Goal: Contribute content: Add original content to the website for others to see

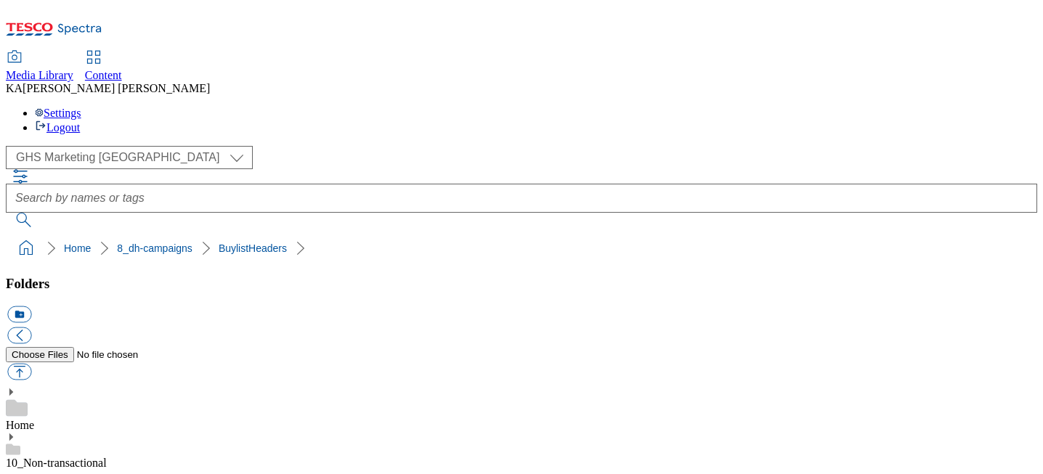
scroll to position [208, 0]
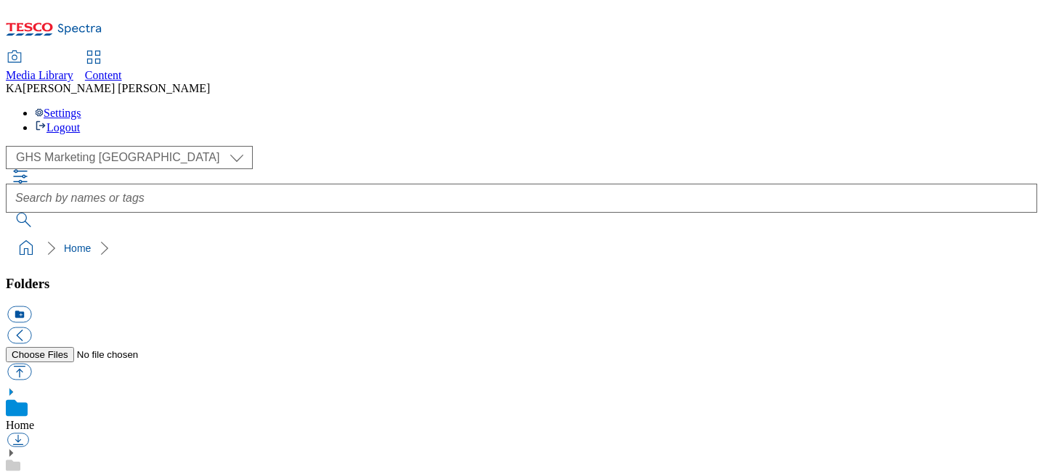
scroll to position [215, 0]
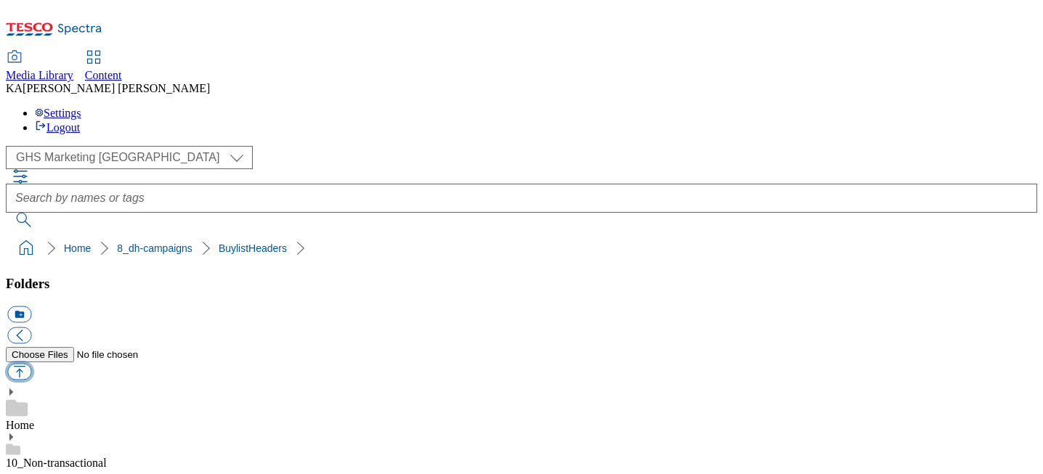
click at [31, 364] on button "button" at bounding box center [19, 372] width 24 height 17
type input "C:\fakepath\1755757556690-ad541641_Olay_Legobrand_H_1184x333_V3.jpg"
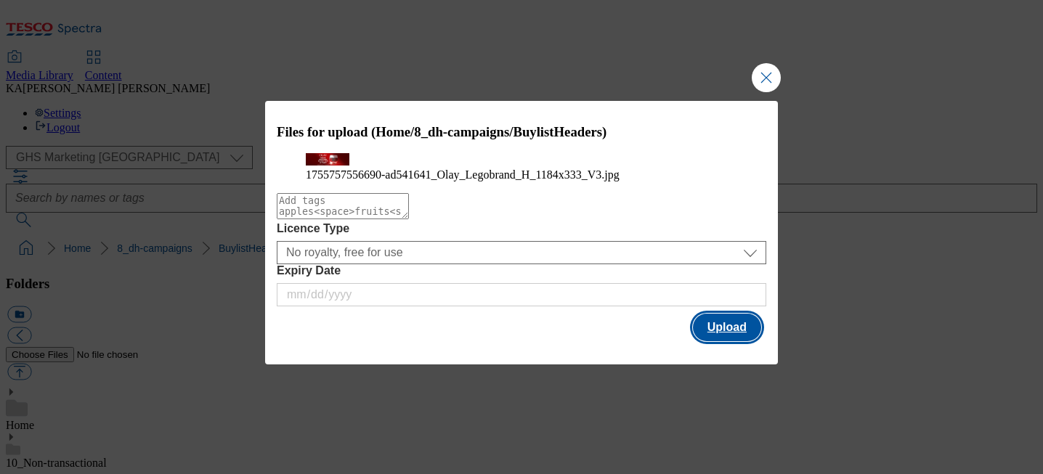
click at [733, 341] on button "Upload" at bounding box center [727, 328] width 68 height 28
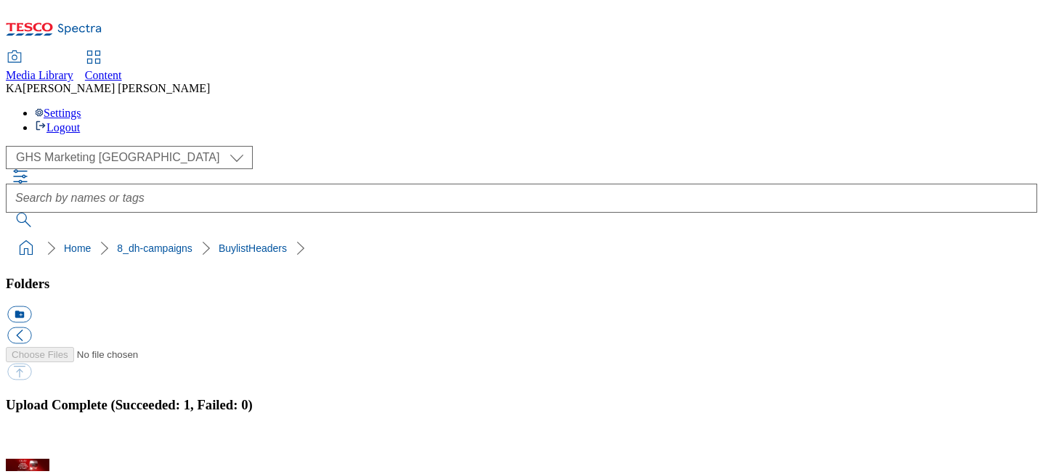
click at [29, 444] on button "button" at bounding box center [18, 451] width 22 height 14
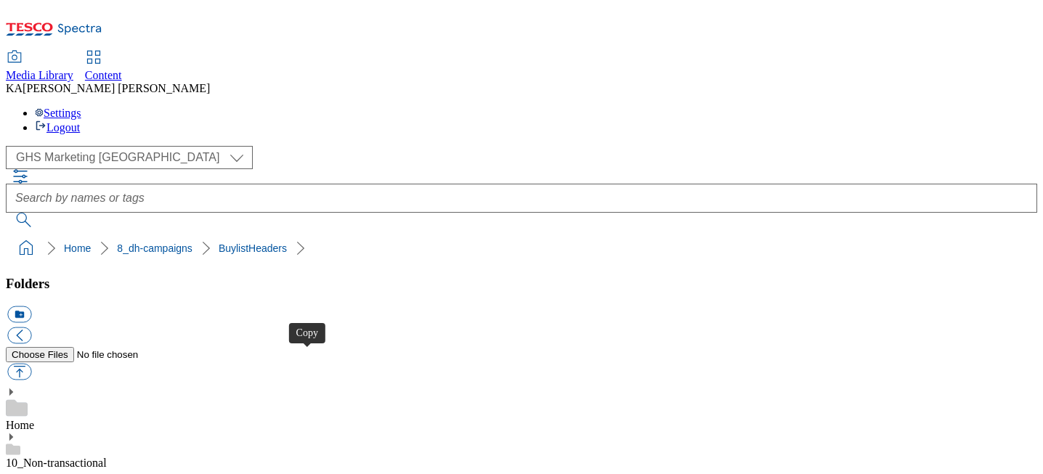
click at [31, 364] on button "button" at bounding box center [19, 372] width 24 height 17
type input "C:\fakepath\1755503318218-ad541890_ROI_Tirlan_Kilmeaden_LegoBrand_H_1184x333_V1…"
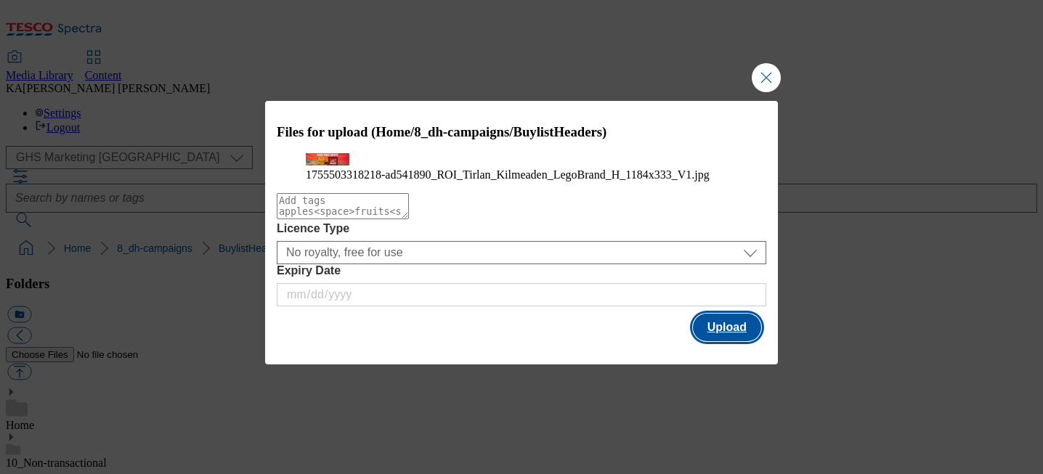
click at [731, 341] on button "Upload" at bounding box center [727, 328] width 68 height 28
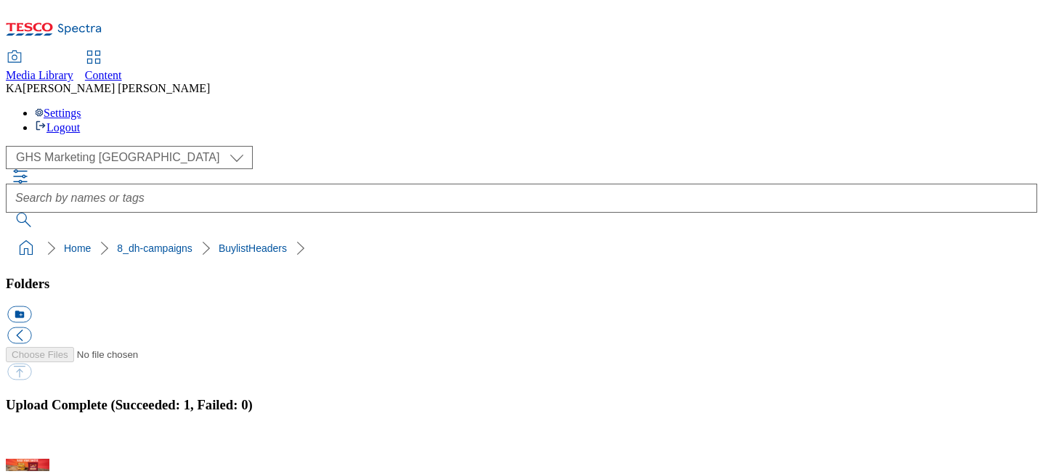
click at [29, 444] on button "button" at bounding box center [18, 451] width 22 height 14
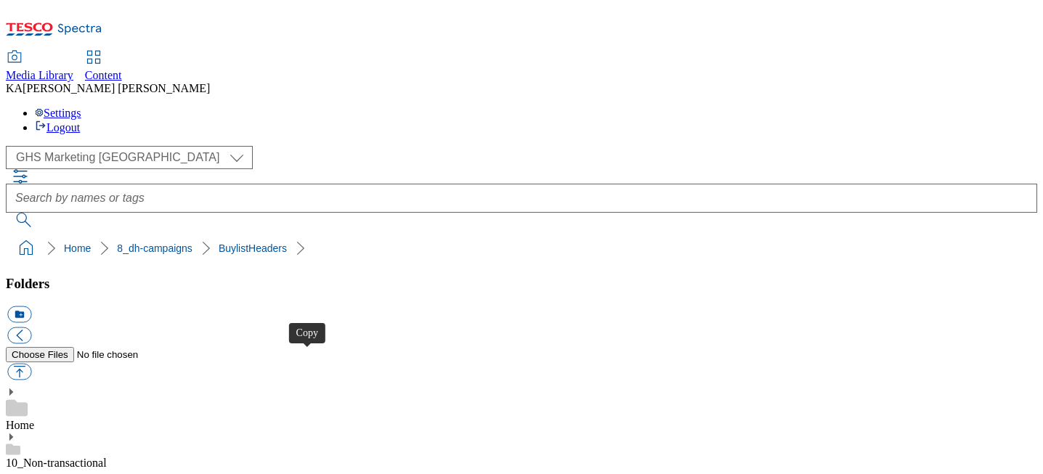
click at [31, 364] on button "button" at bounding box center [19, 372] width 24 height 17
type input "C:\fakepath\1755094442838-Ad541761_ROI_Muller_Frijj_LegoBrand_H_1184x333_V1.jpg"
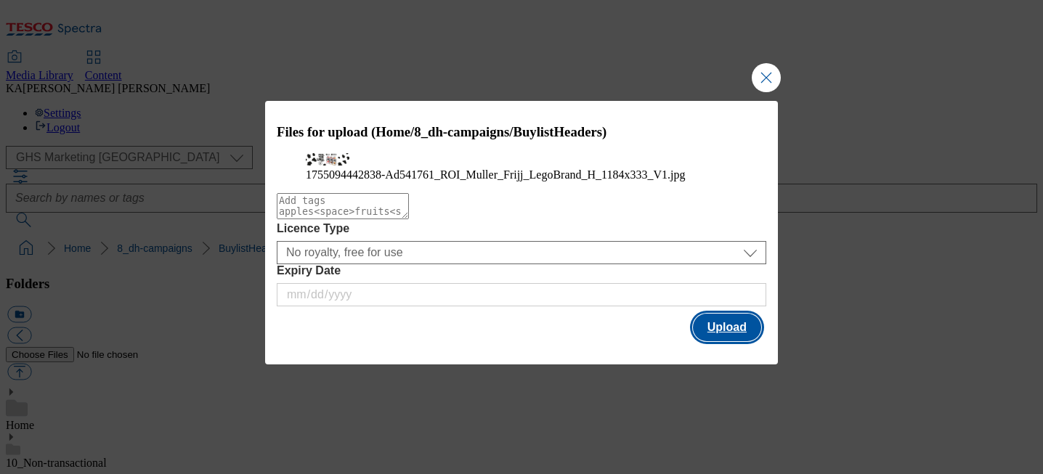
click at [738, 341] on button "Upload" at bounding box center [727, 328] width 68 height 28
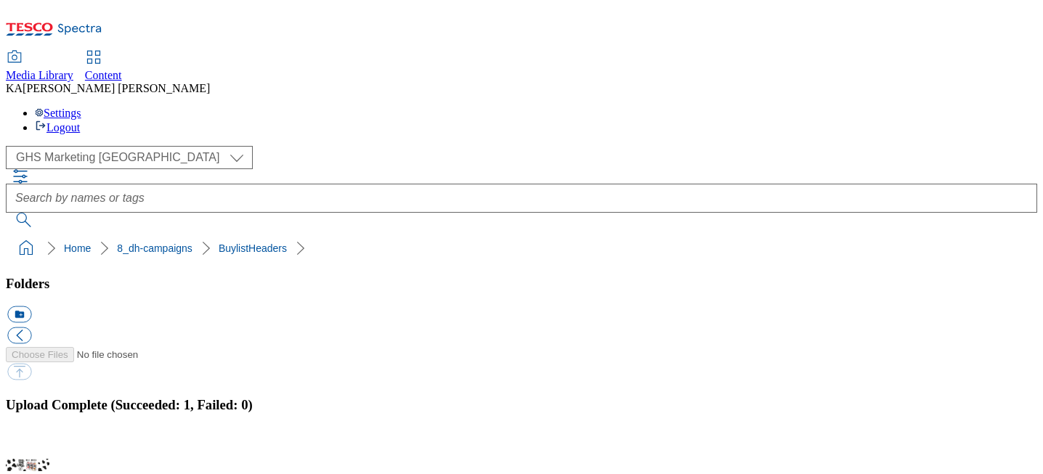
click at [29, 444] on button "button" at bounding box center [18, 451] width 22 height 14
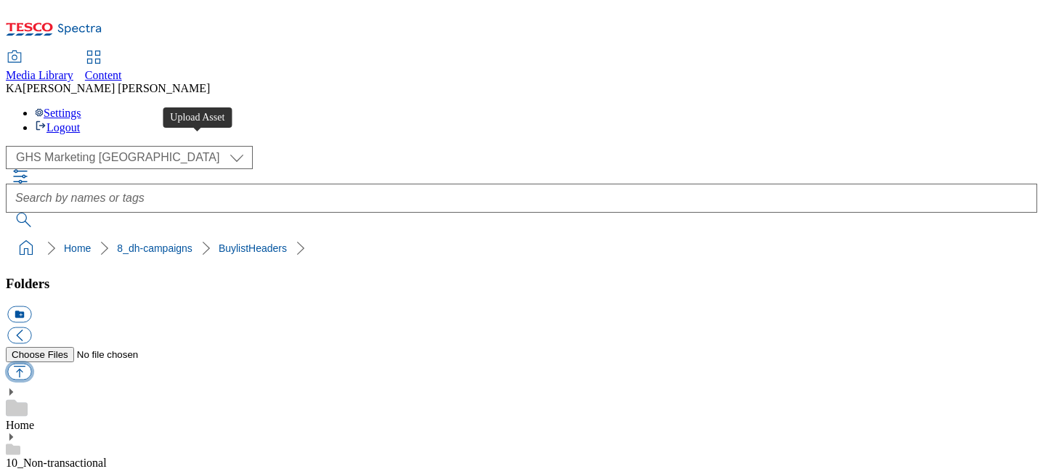
click at [31, 364] on button "button" at bounding box center [19, 372] width 24 height 17
type input "C:\fakepath\1754578324972-ad541760_ROI_Muller_Corner_LegoBrand_H_1184x333_V1.jpg"
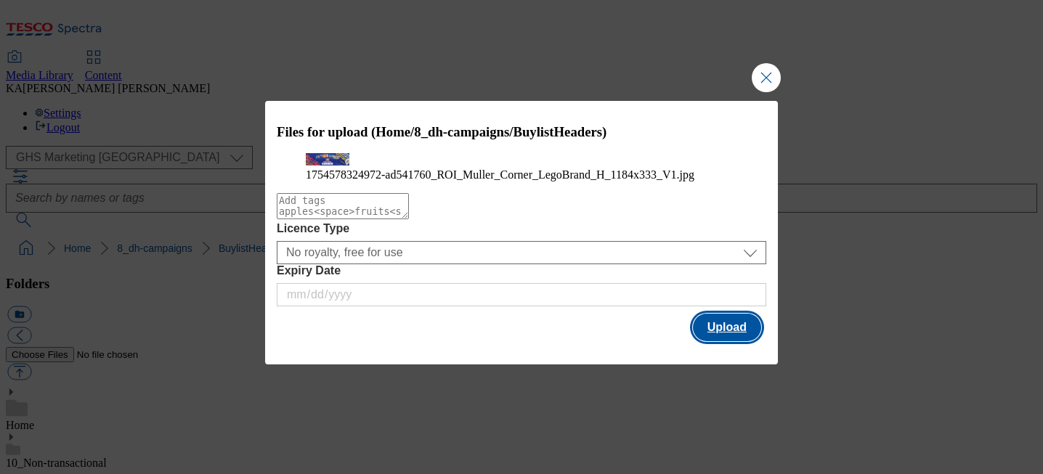
click at [718, 341] on button "Upload" at bounding box center [727, 328] width 68 height 28
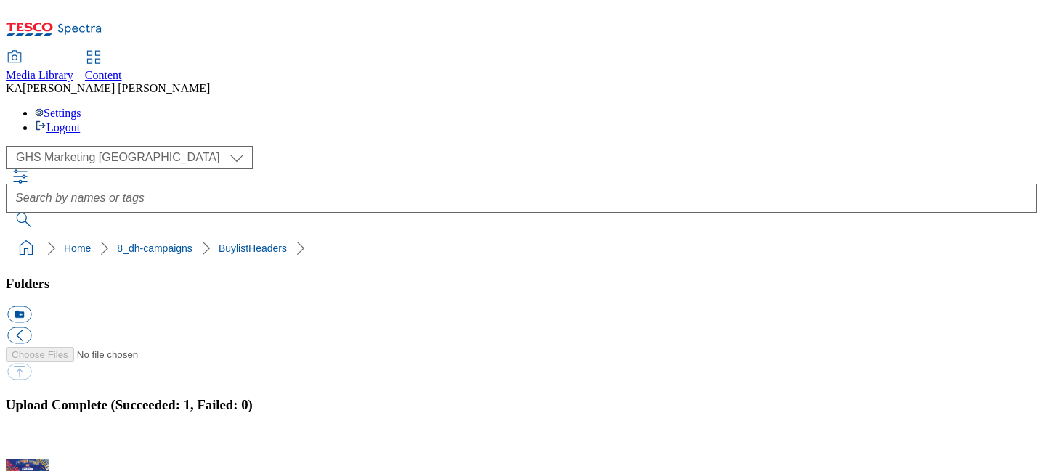
click at [29, 444] on button "button" at bounding box center [18, 451] width 22 height 14
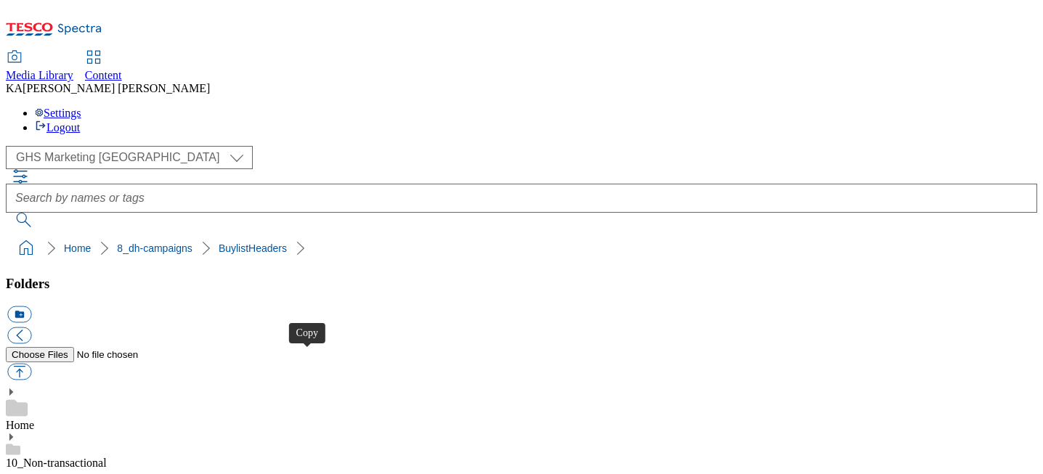
click at [31, 364] on button "button" at bounding box center [19, 372] width 24 height 17
type input "C:\fakepath\1755091032248-ad541703_ROI_Yakult_LegoBrand_H_1184x333_V4.jpg"
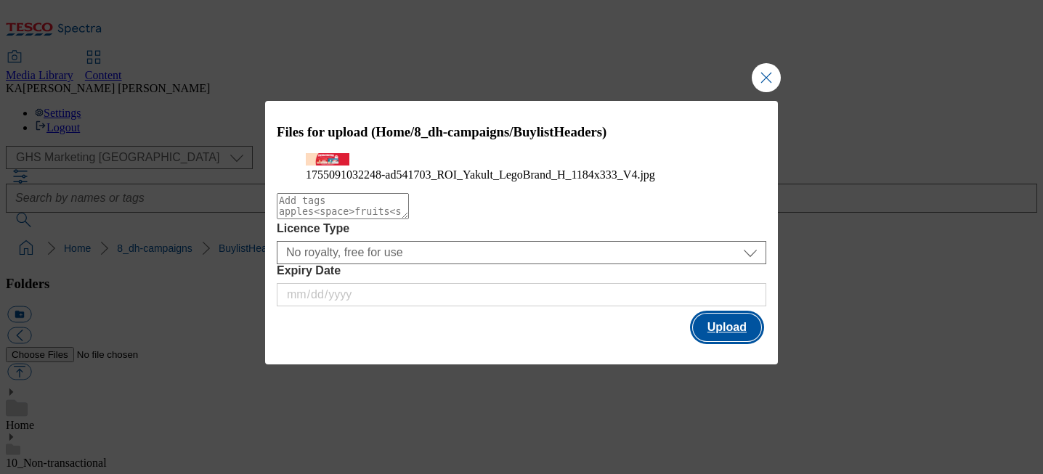
click at [717, 341] on button "Upload" at bounding box center [727, 328] width 68 height 28
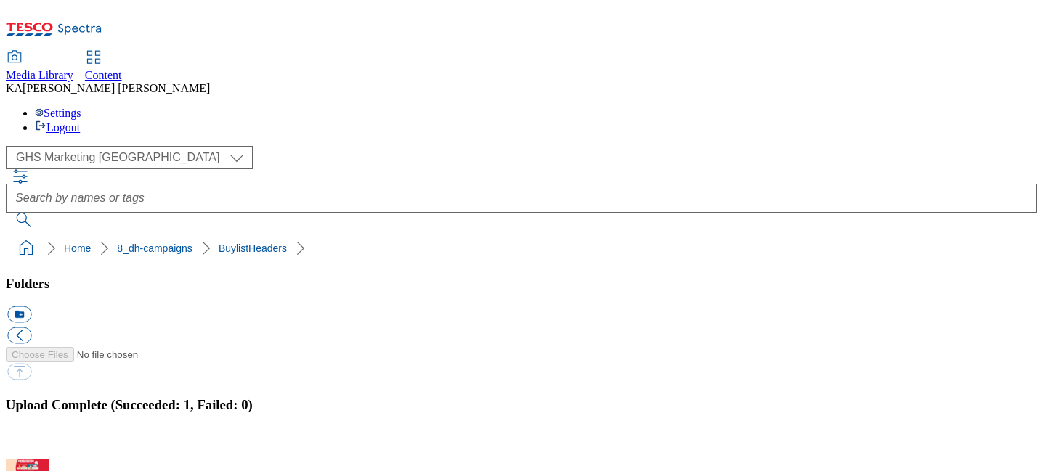
click at [29, 444] on button "button" at bounding box center [18, 451] width 22 height 14
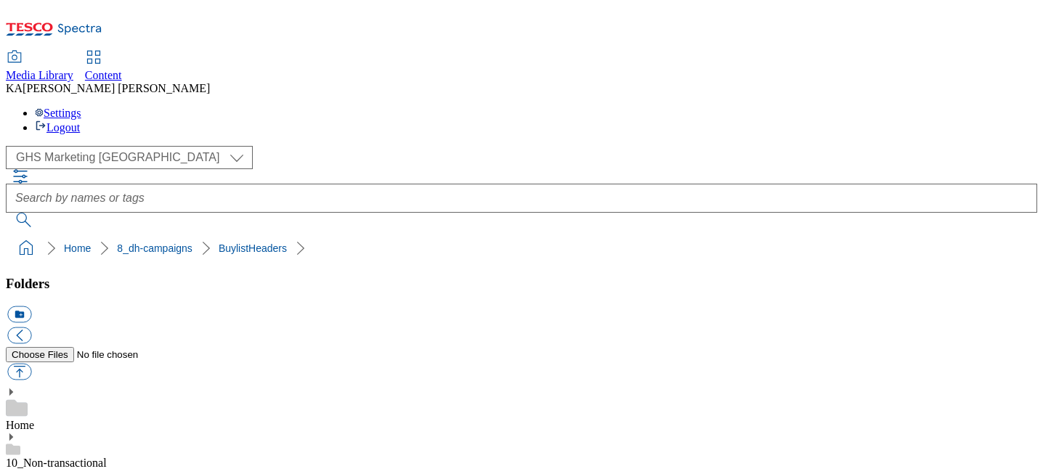
click at [31, 364] on button "button" at bounding box center [19, 372] width 24 height 17
type input "C:\fakepath\1755147663664-ad541674_ROI_Mondelez_Dairylea_LegoBrand_H_1184x333_V…"
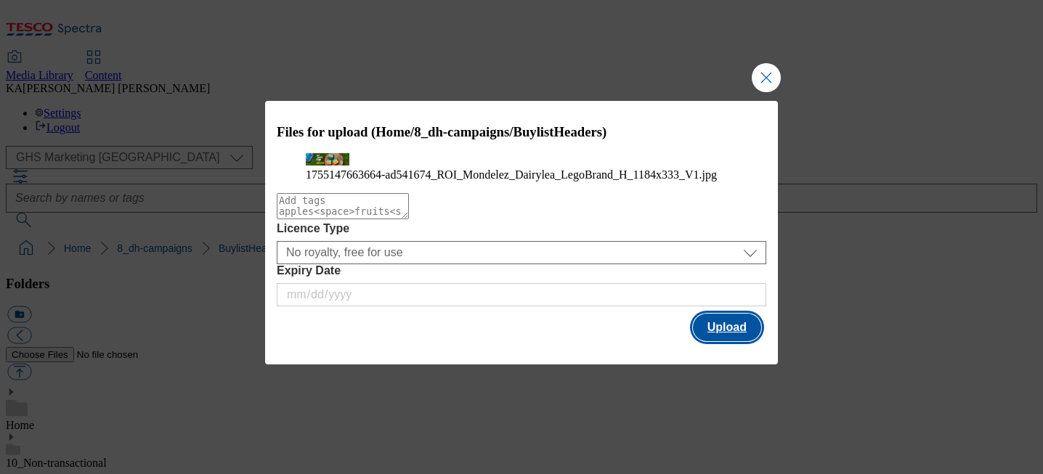
click at [737, 341] on button "Upload" at bounding box center [727, 328] width 68 height 28
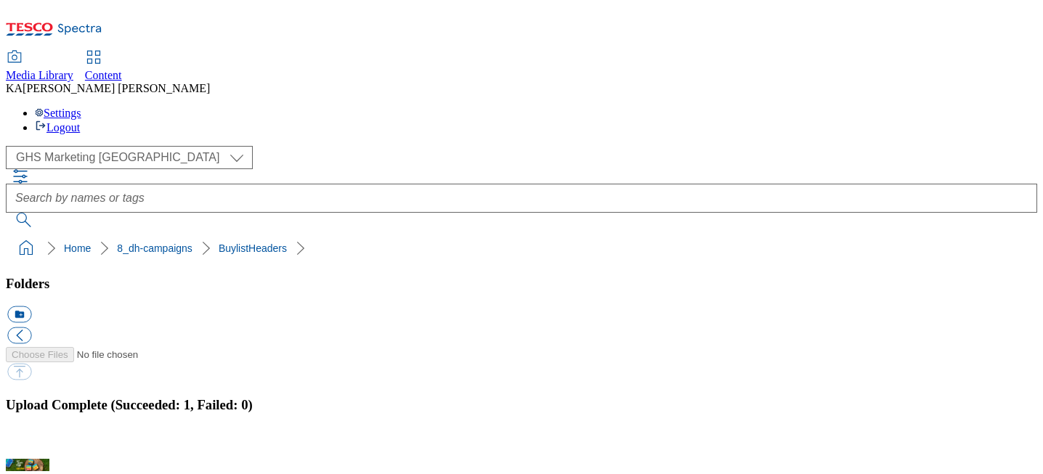
click at [29, 444] on button "button" at bounding box center [18, 451] width 22 height 14
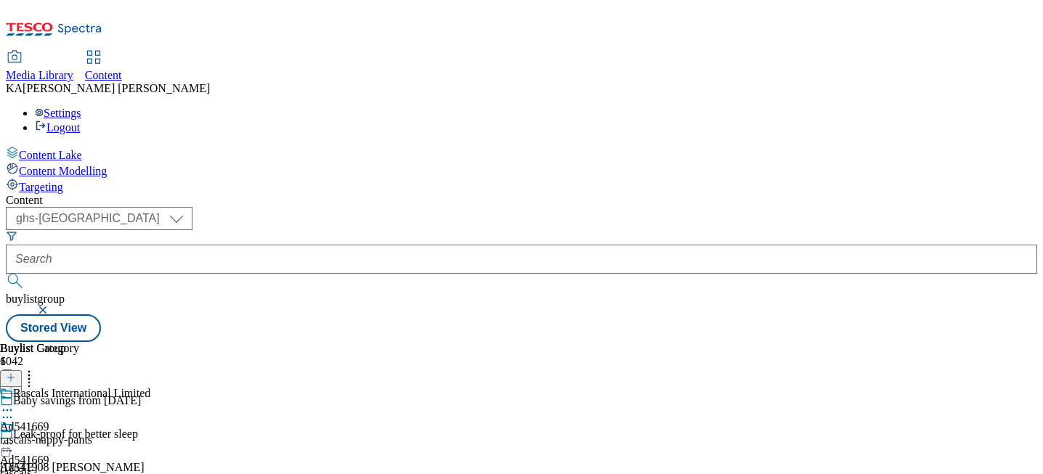
select select "ghs-[GEOGRAPHIC_DATA]"
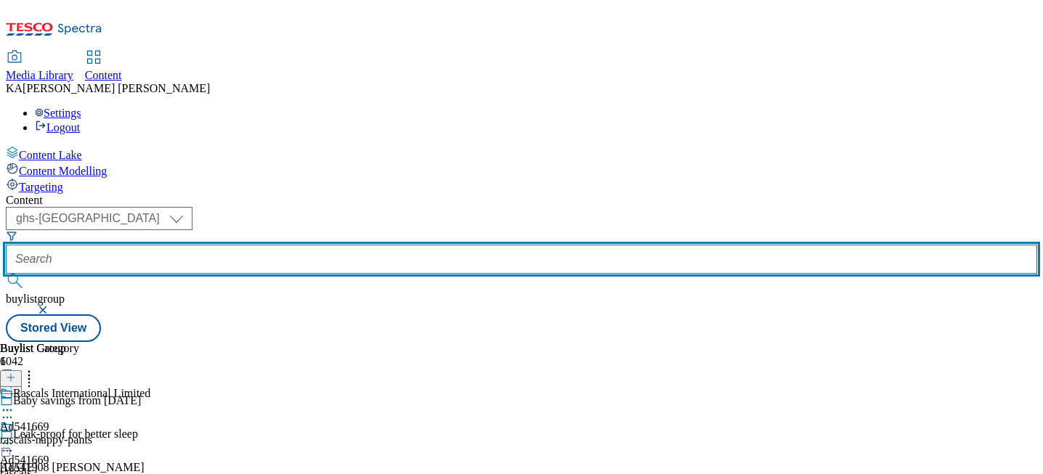
click at [331, 245] on input "text" at bounding box center [521, 259] width 1031 height 29
paste input "p-and-g-olay-25tw27"
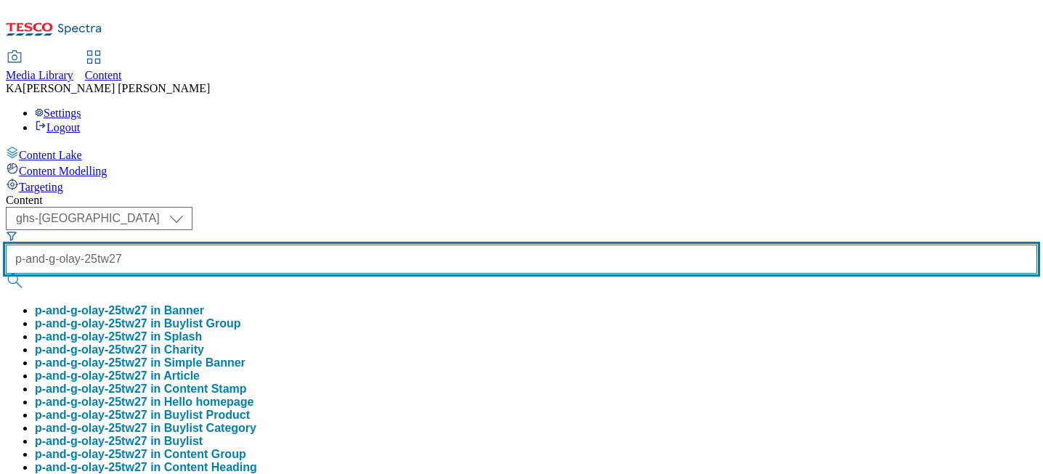
type input "p-and-g-olay-25tw27"
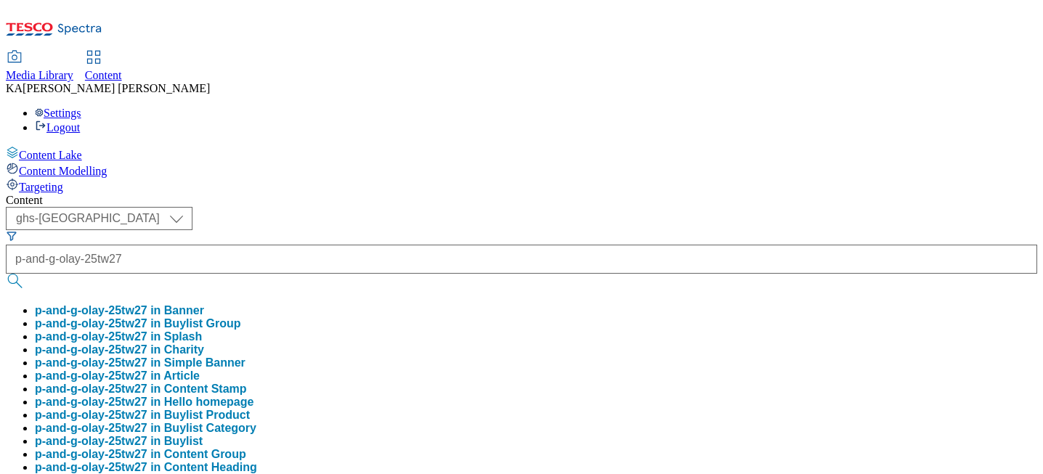
click at [241, 317] on button "p-and-g-olay-25tw27 in Buylist Group" at bounding box center [138, 323] width 206 height 13
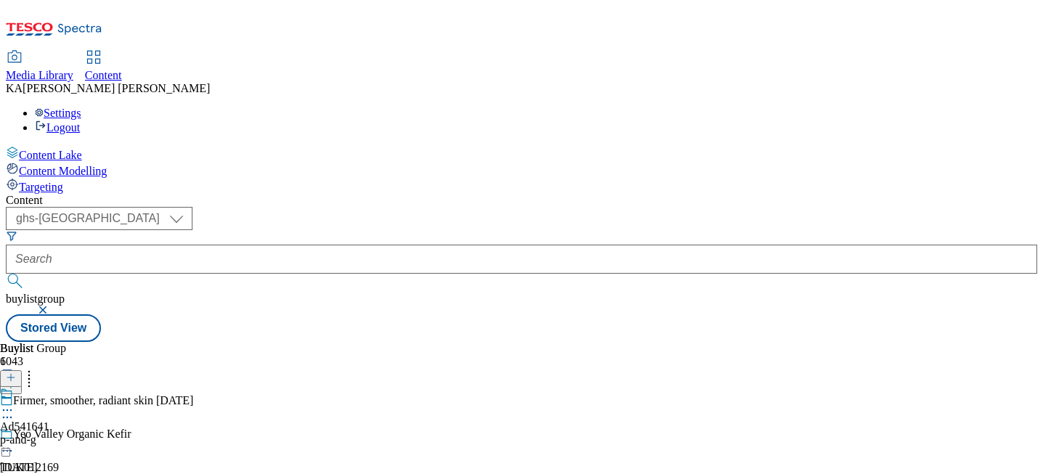
click at [15, 403] on icon at bounding box center [7, 410] width 15 height 15
click at [62, 436] on span "Edit" at bounding box center [53, 441] width 17 height 11
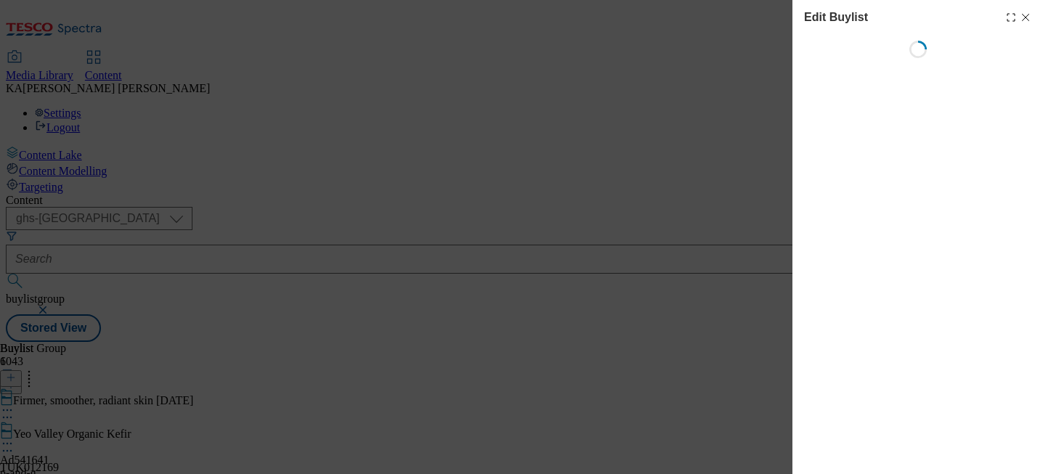
select select "tactical"
select select "supplier funded short term 1-3 weeks"
select select "dunnhumby"
select select "Banner"
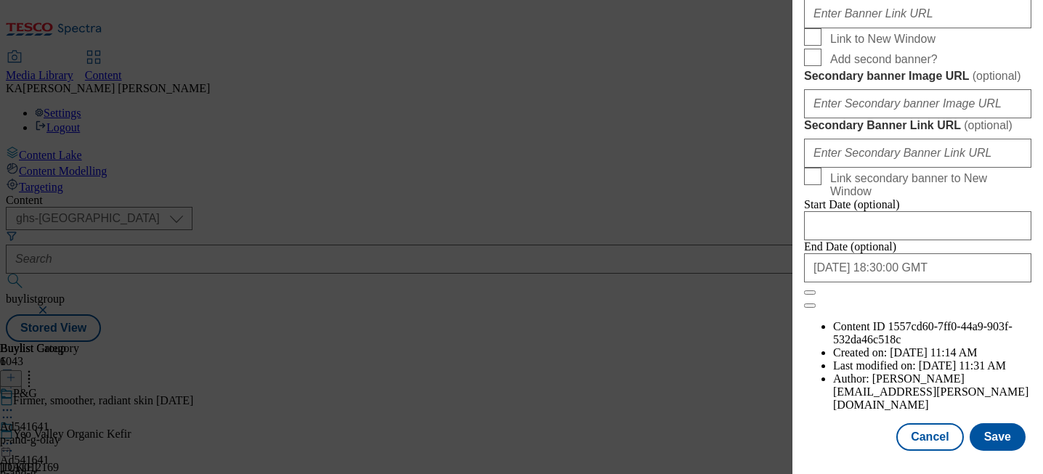
scroll to position [1263, 0]
paste input "[URL][DOMAIN_NAME]"
type input "[URL][DOMAIN_NAME]"
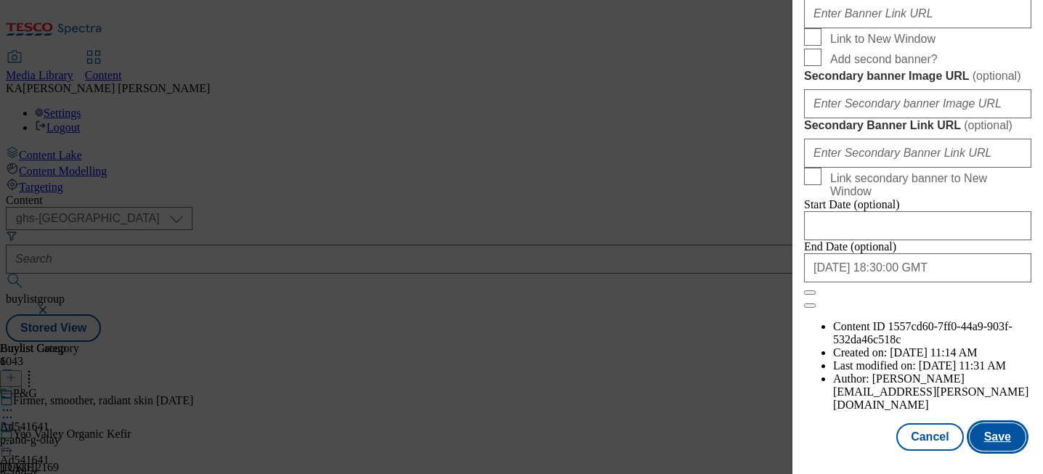
click at [995, 433] on button "Save" at bounding box center [997, 437] width 56 height 28
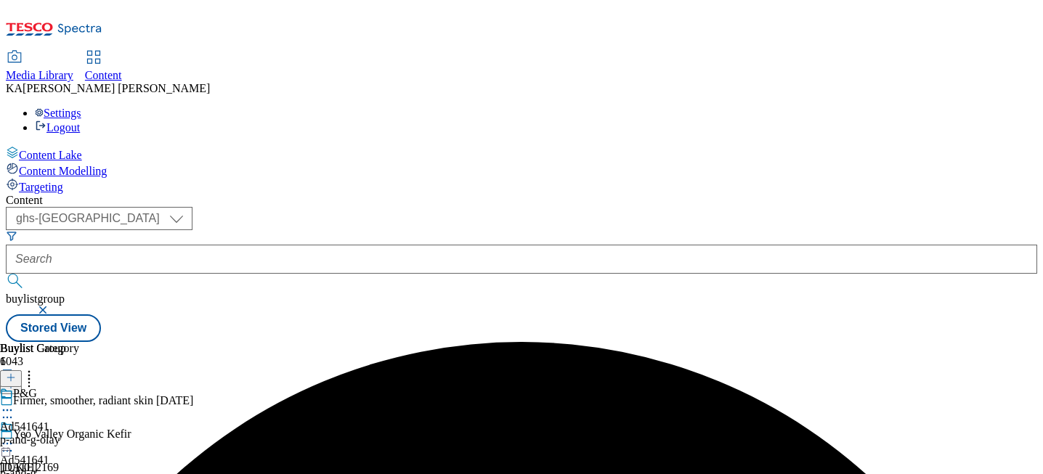
click at [15, 436] on icon at bounding box center [7, 443] width 15 height 15
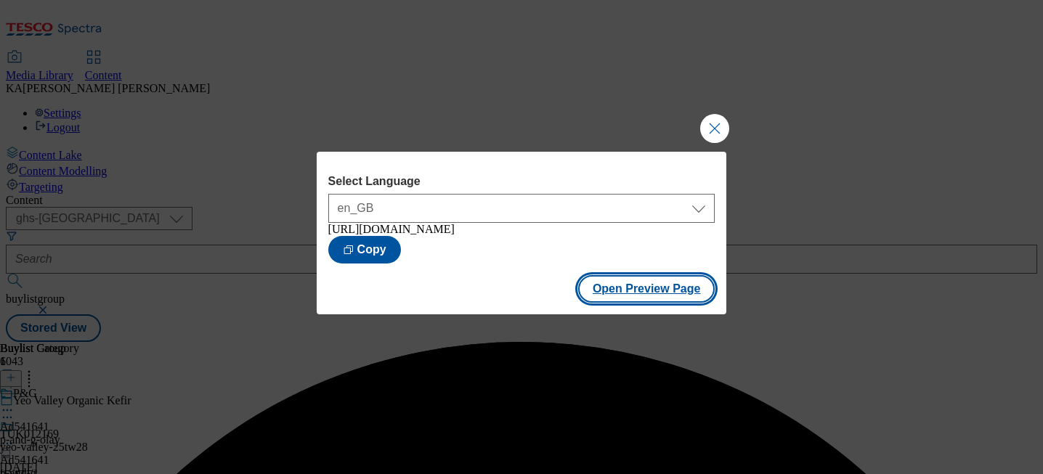
click at [616, 293] on button "Open Preview Page" at bounding box center [646, 289] width 137 height 28
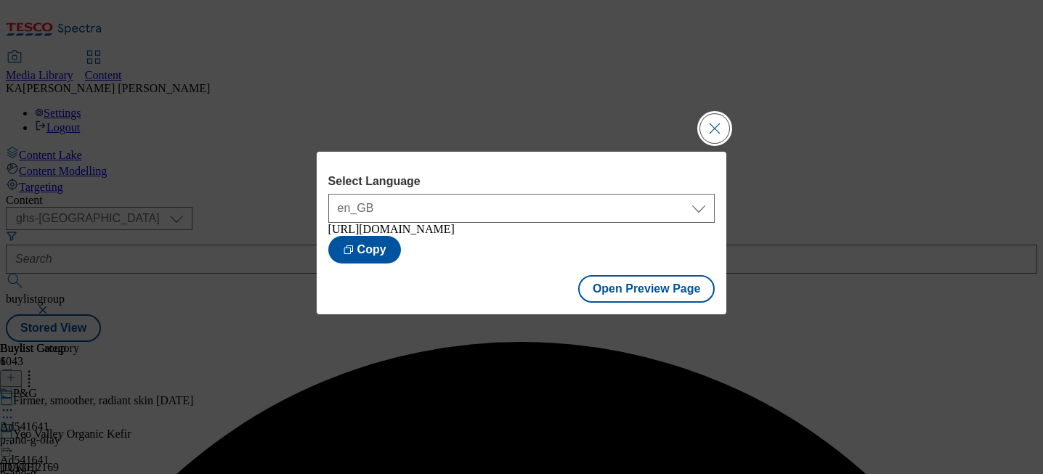
click at [703, 123] on button "Close Modal" at bounding box center [714, 128] width 29 height 29
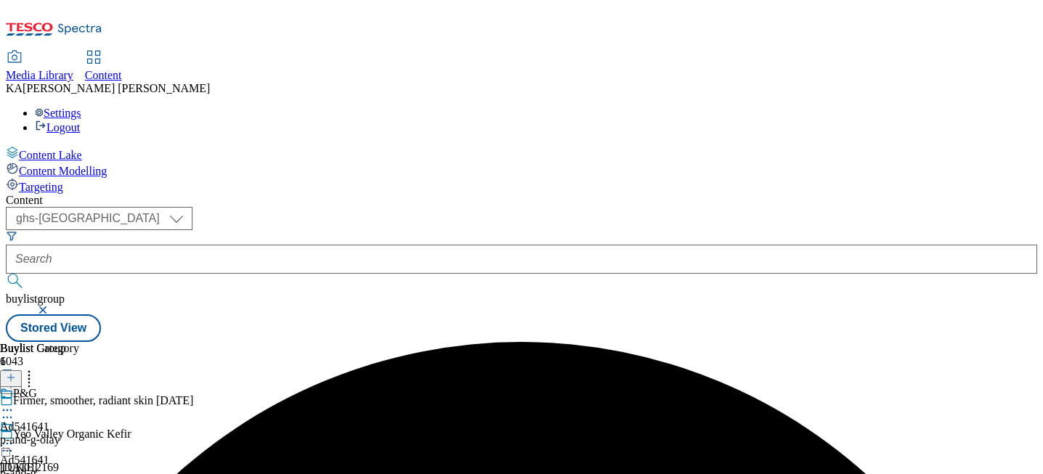
click at [49, 436] on div at bounding box center [24, 444] width 49 height 17
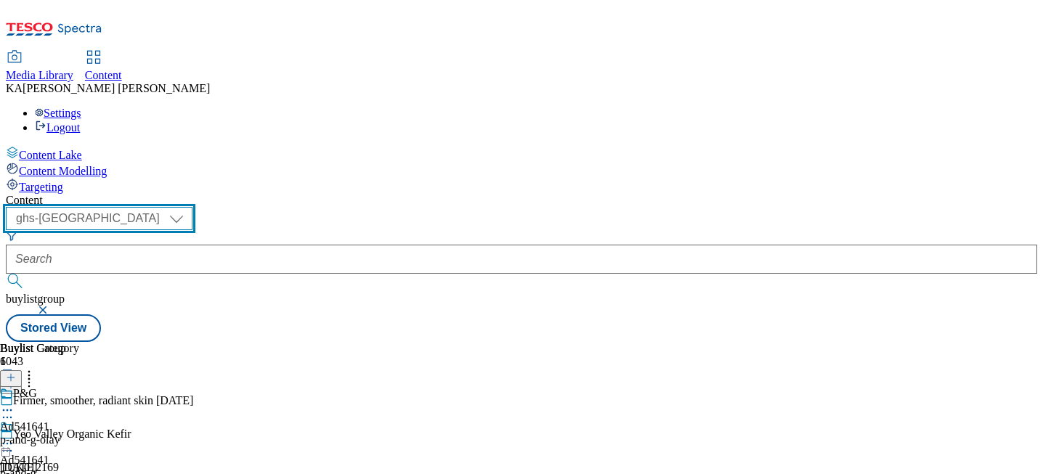
click at [192, 207] on select "ghs-roi ghs-[GEOGRAPHIC_DATA]" at bounding box center [99, 218] width 187 height 23
select select "ghs-roi"
click at [189, 207] on select "ghs-roi ghs-[GEOGRAPHIC_DATA]" at bounding box center [99, 218] width 187 height 23
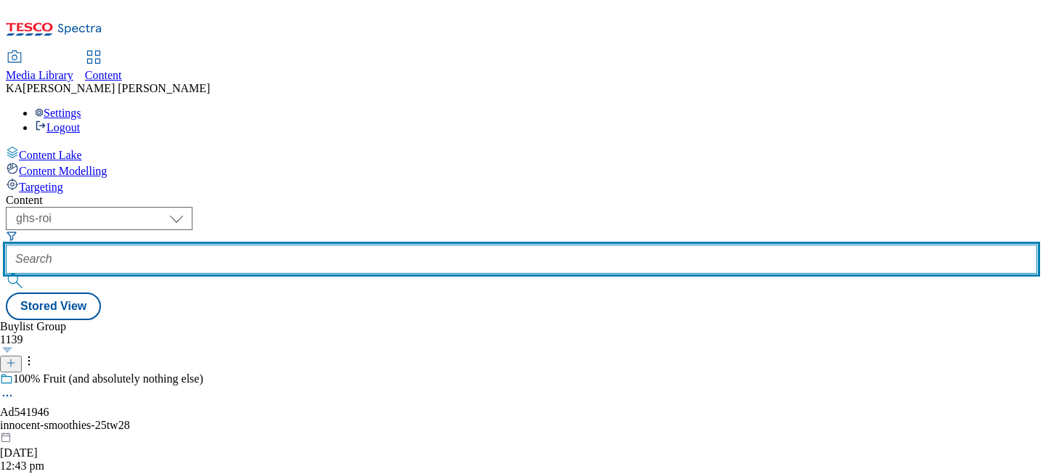
click at [342, 245] on input "text" at bounding box center [521, 259] width 1031 height 29
paste input "tirln-kilmeaden-25tw27"
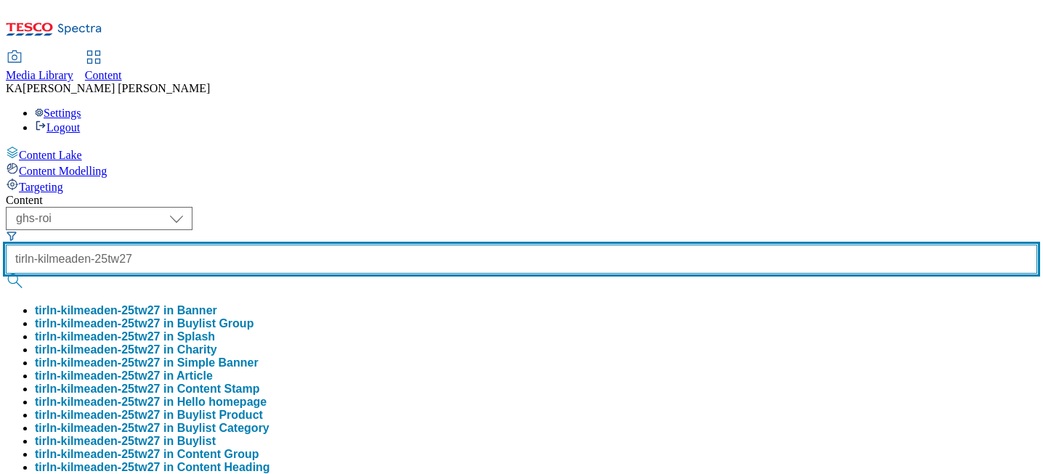
type input "tirln-kilmeaden-25tw27"
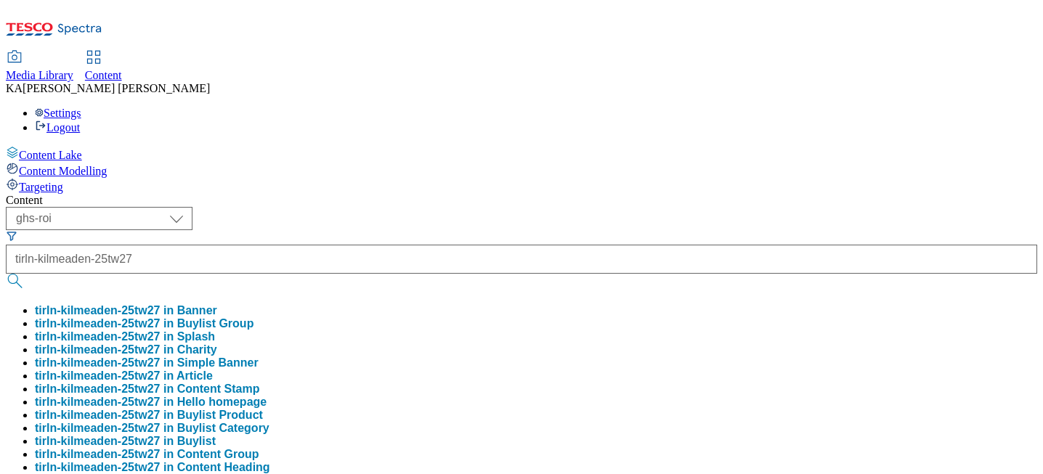
scroll to position [0, 0]
click at [253, 317] on button "tirln-kilmeaden-25tw27 in Buylist Group" at bounding box center [144, 323] width 219 height 13
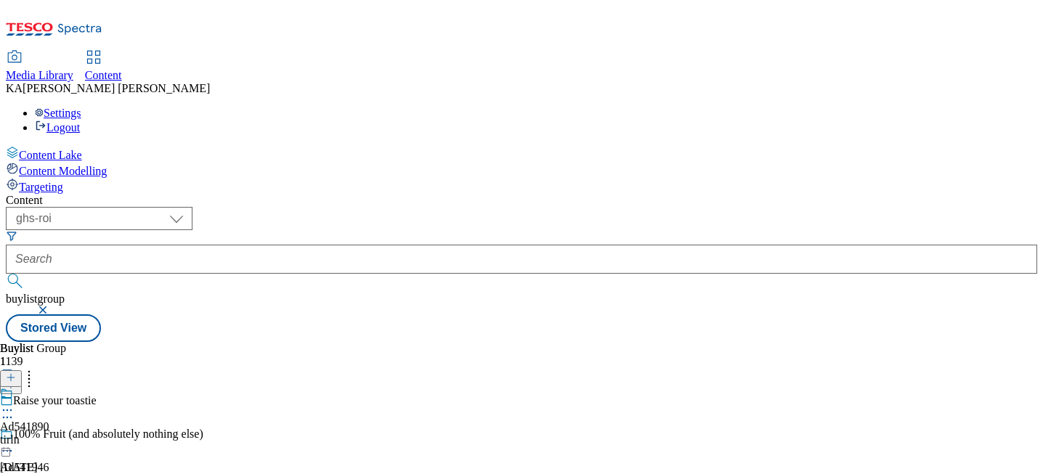
click at [15, 403] on icon at bounding box center [7, 410] width 15 height 15
click at [62, 436] on span "Edit" at bounding box center [53, 441] width 17 height 11
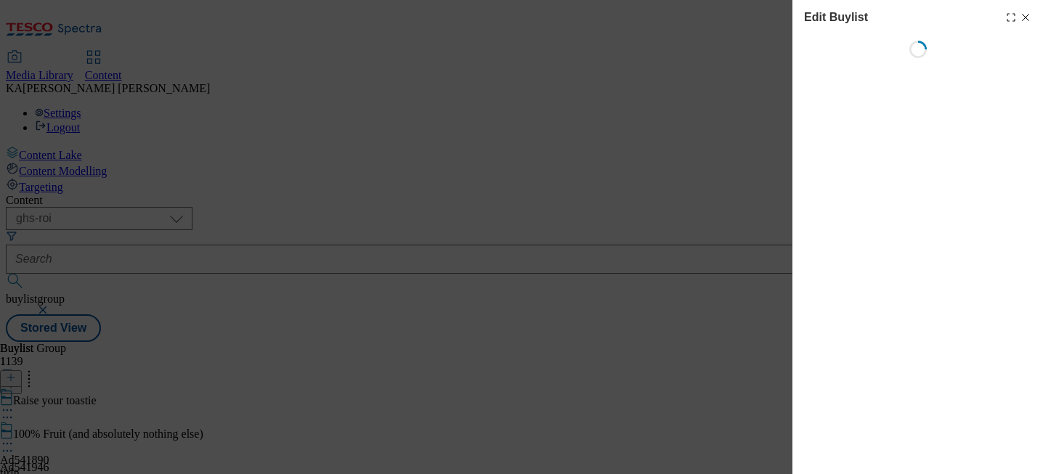
select select "tactical"
select select "supplier funded short term 1-3 weeks"
select select "dunnhumby"
select select "Banner"
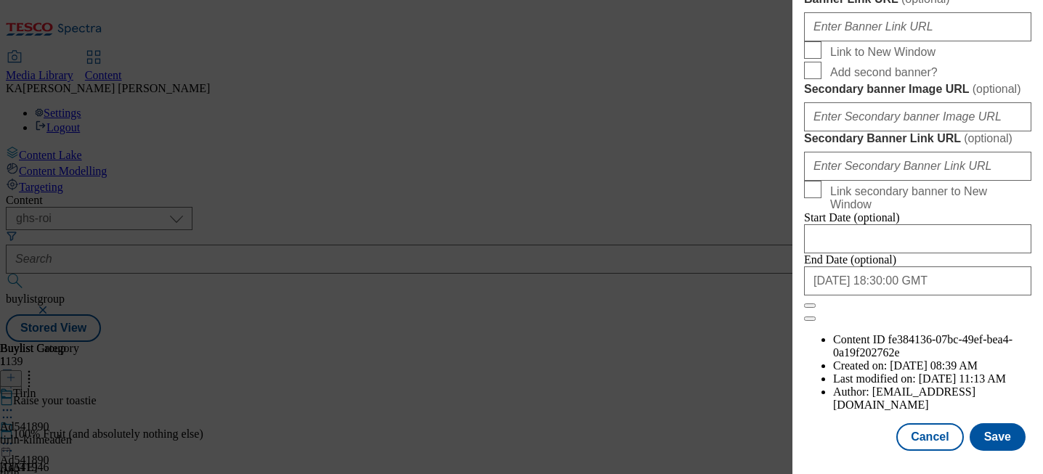
scroll to position [1180, 0]
paste input "[URL][DOMAIN_NAME]"
type input "[URL][DOMAIN_NAME]"
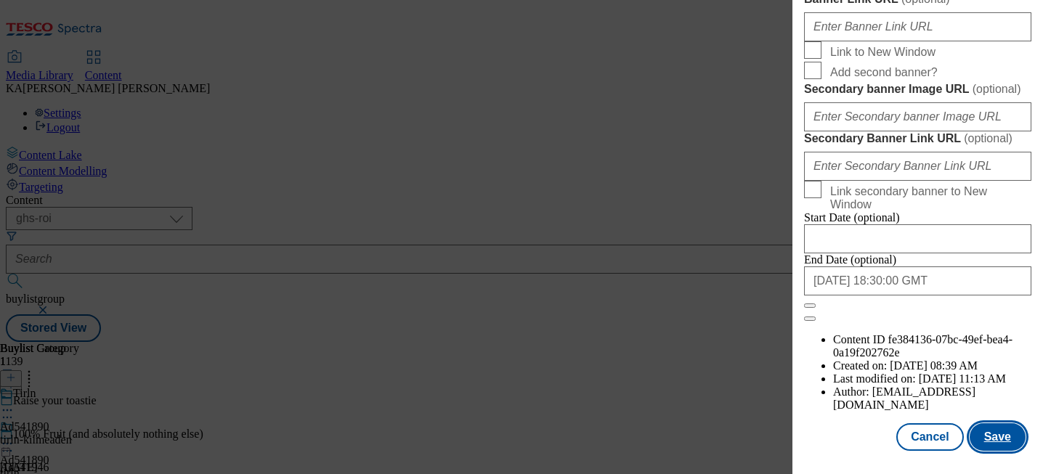
click at [992, 436] on button "Save" at bounding box center [997, 437] width 56 height 28
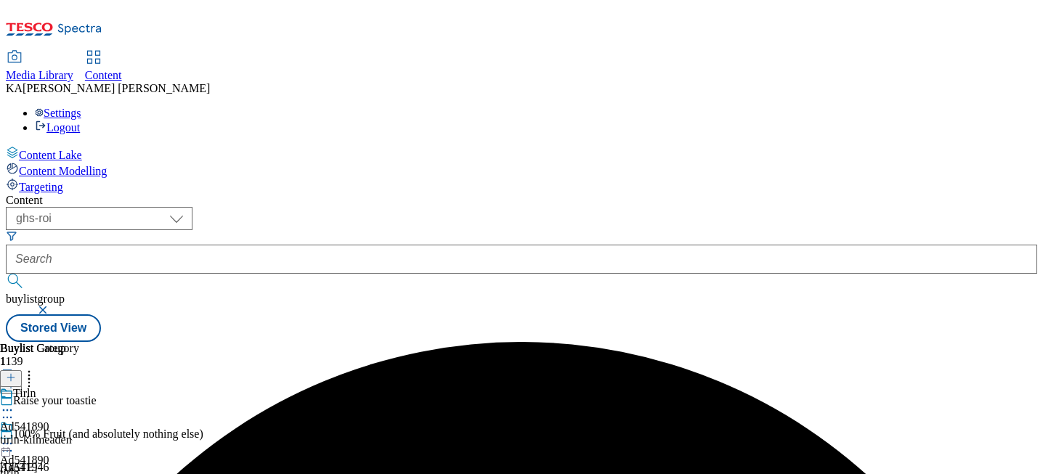
click at [15, 436] on icon at bounding box center [7, 443] width 15 height 15
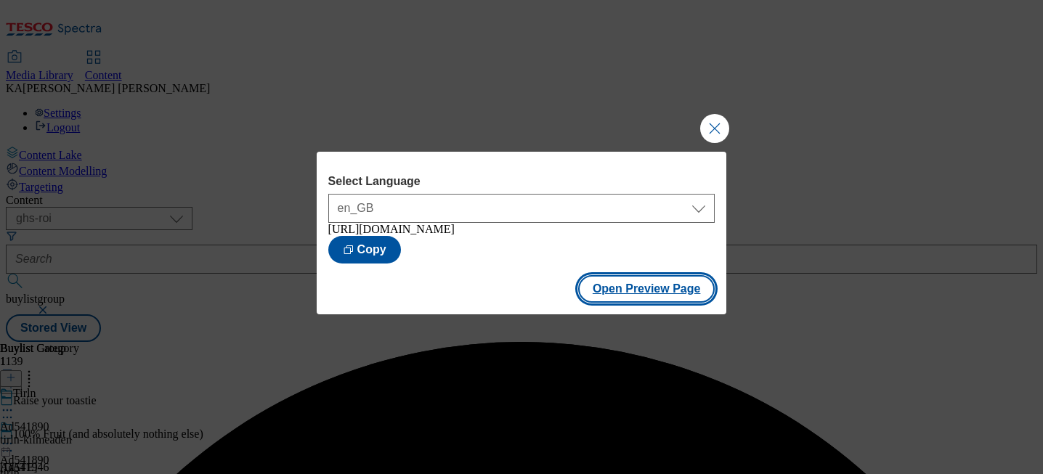
click at [614, 287] on button "Open Preview Page" at bounding box center [646, 289] width 137 height 28
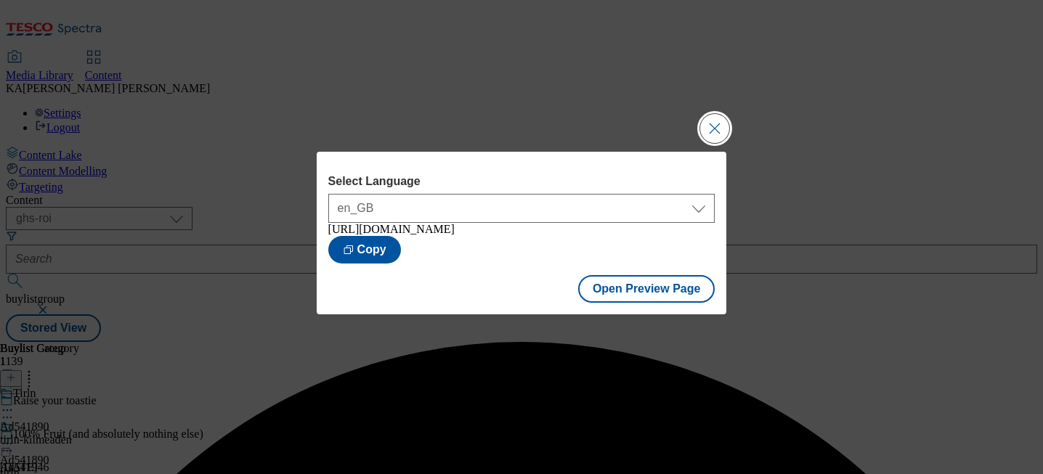
click at [712, 121] on button "Close Modal" at bounding box center [714, 128] width 29 height 29
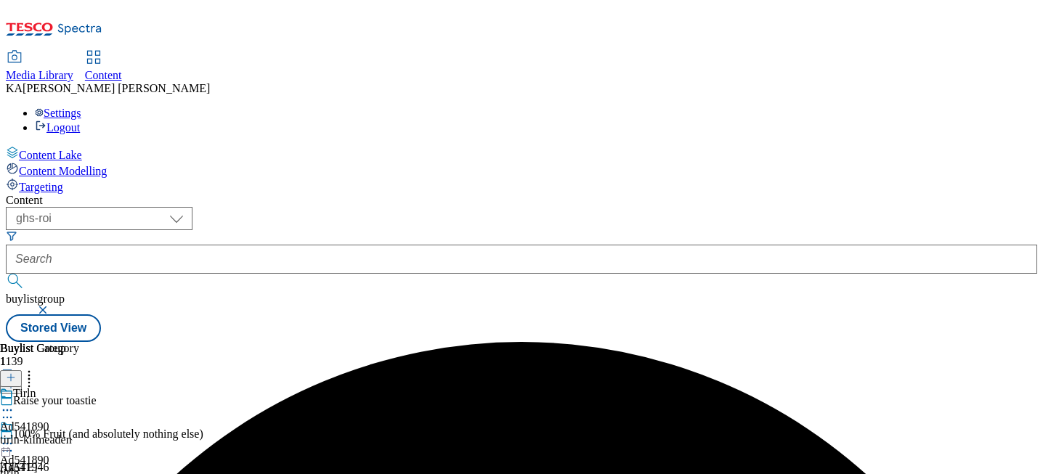
click at [15, 436] on icon at bounding box center [7, 443] width 15 height 15
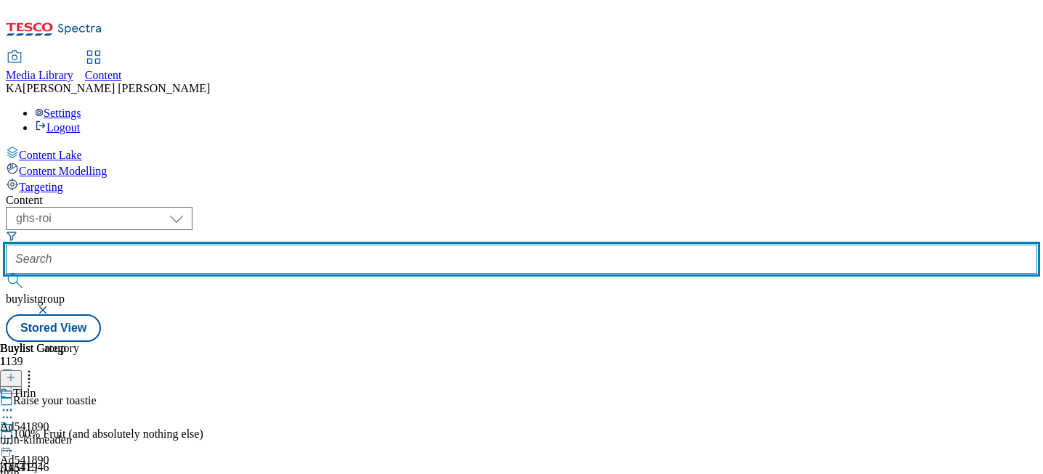
click at [355, 245] on input "text" at bounding box center [521, 259] width 1031 height 29
paste input "[PERSON_NAME]-25tw27"
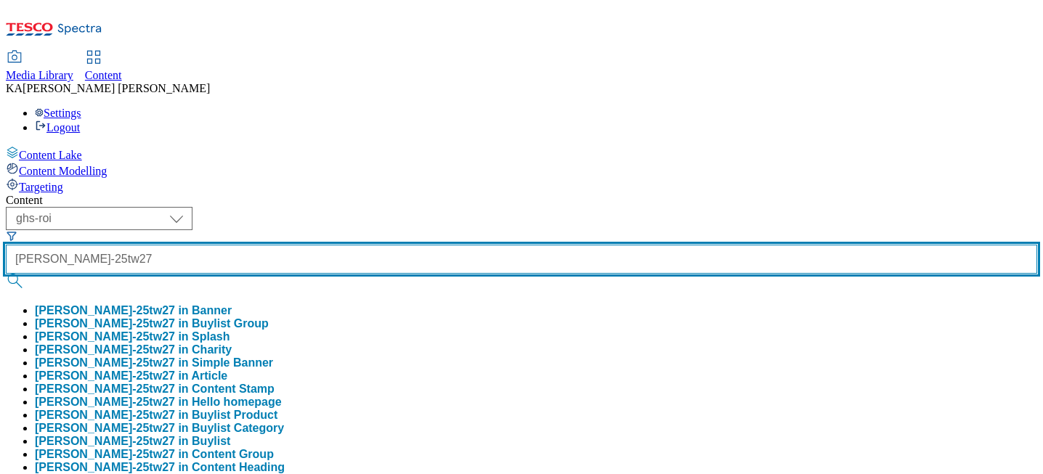
type input "[PERSON_NAME]-25tw27"
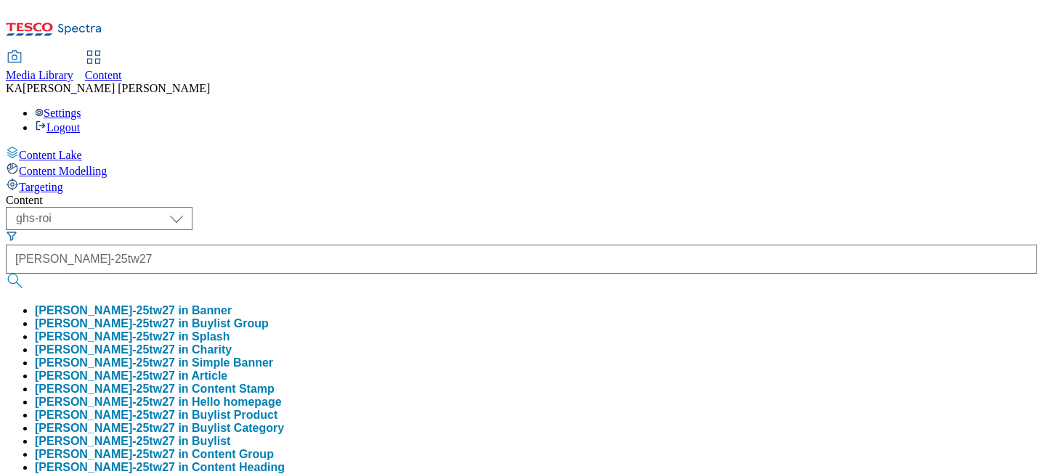
click at [269, 317] on button "[PERSON_NAME]-25tw27 in Buylist Group" at bounding box center [152, 323] width 234 height 13
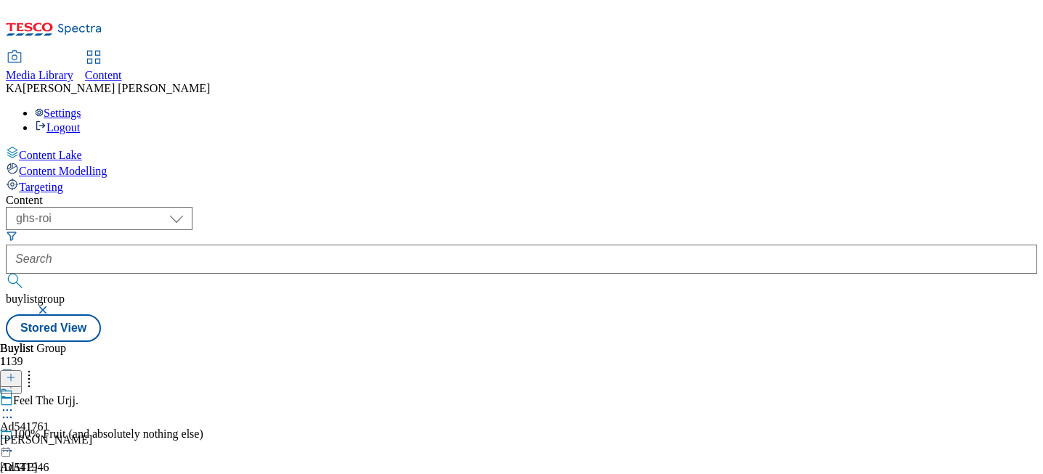
click at [15, 403] on icon at bounding box center [7, 410] width 15 height 15
click at [62, 436] on span "Edit" at bounding box center [53, 441] width 17 height 11
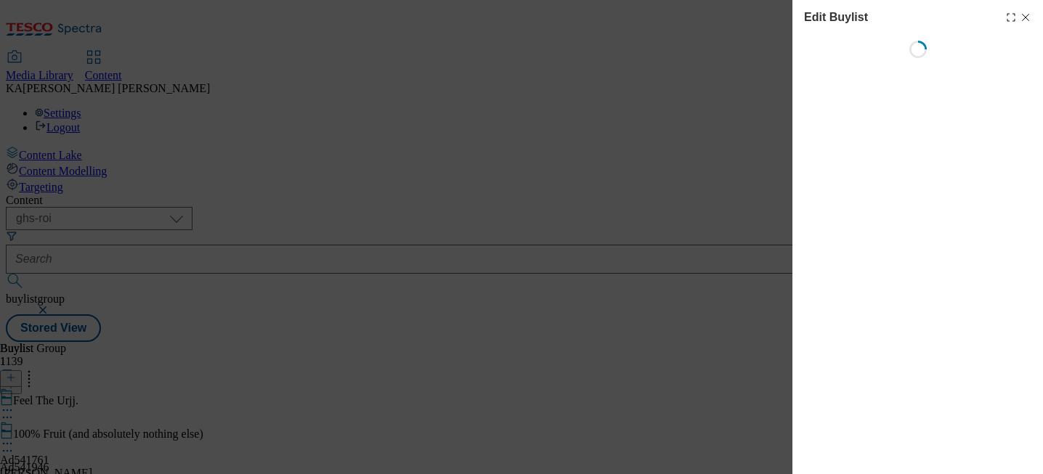
select select "tactical"
select select "supplier funded short term 1-3 weeks"
select select "dunnhumby"
select select "Banner"
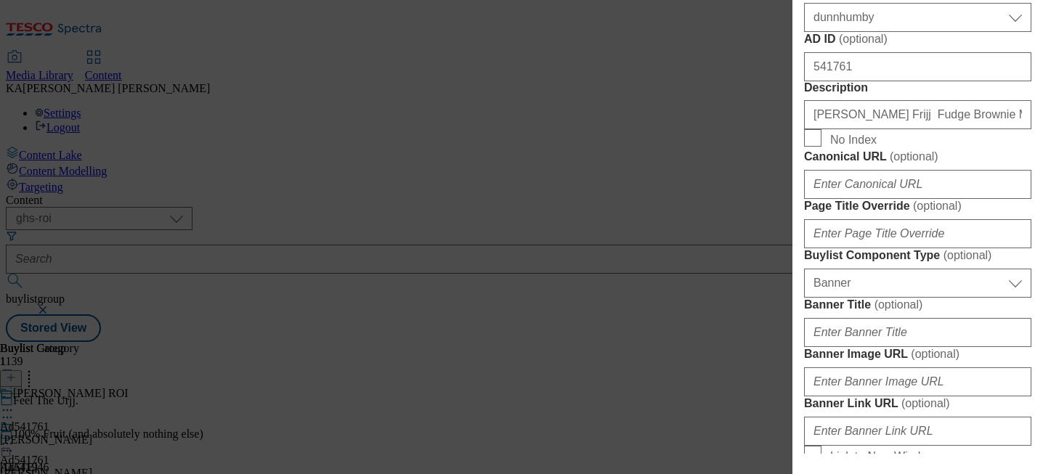
scroll to position [1301, 0]
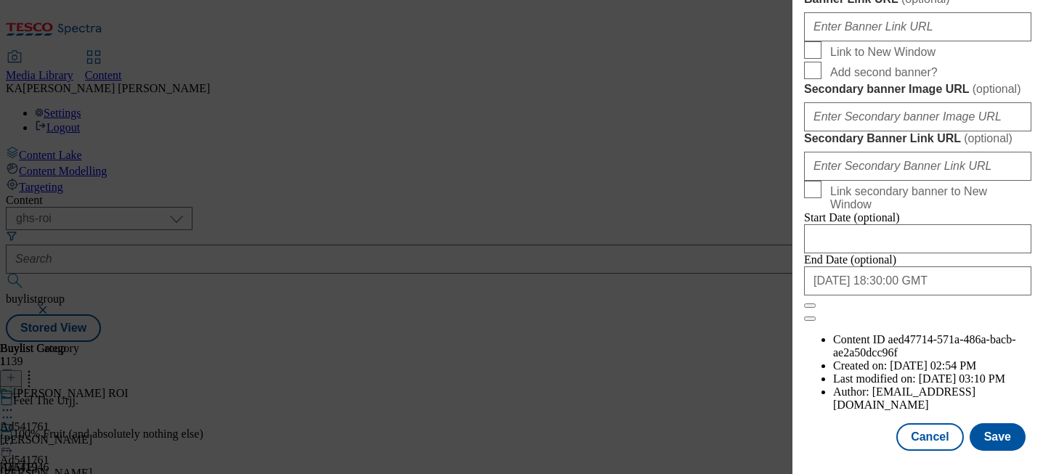
paste input "[URL][DOMAIN_NAME]"
type input "[URL][DOMAIN_NAME]"
click at [989, 435] on button "Save" at bounding box center [997, 437] width 56 height 28
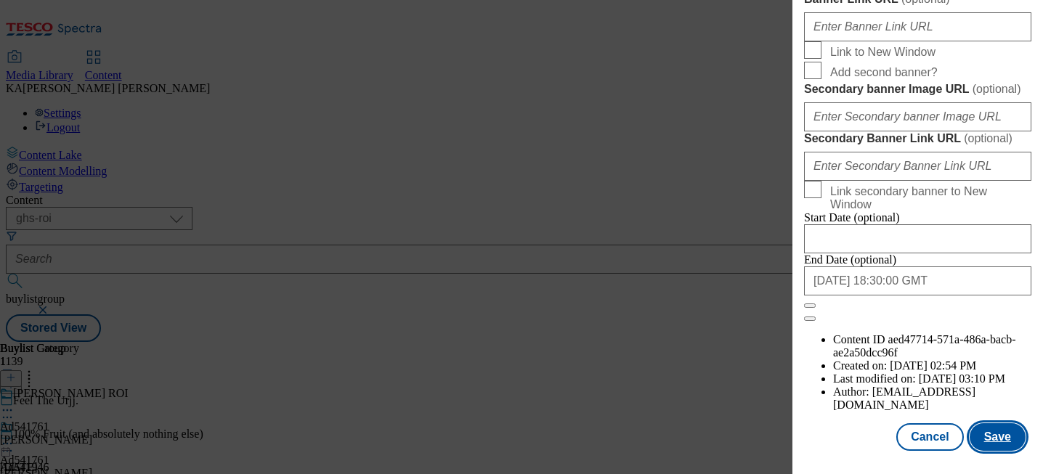
scroll to position [0, 0]
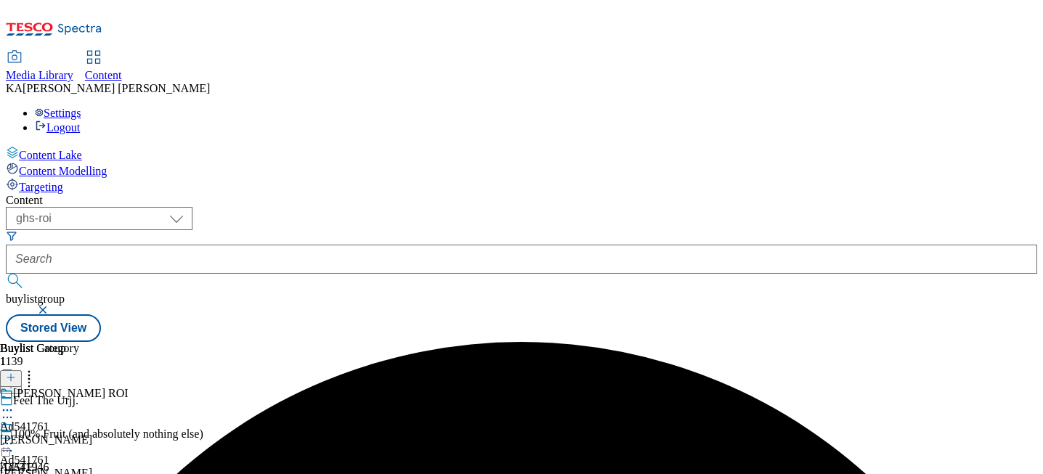
click at [15, 436] on icon at bounding box center [7, 443] width 15 height 15
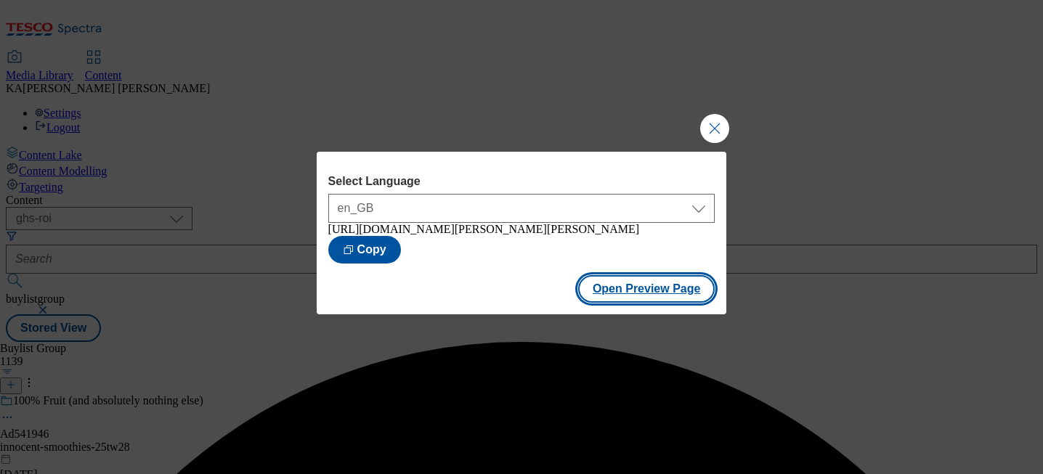
click at [614, 303] on button "Open Preview Page" at bounding box center [646, 289] width 137 height 28
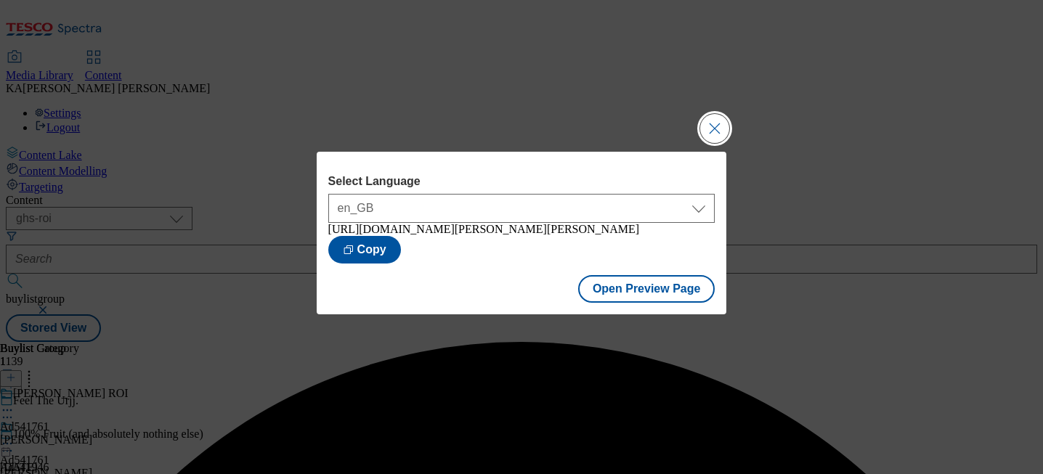
click at [707, 129] on button "Close Modal" at bounding box center [714, 128] width 29 height 29
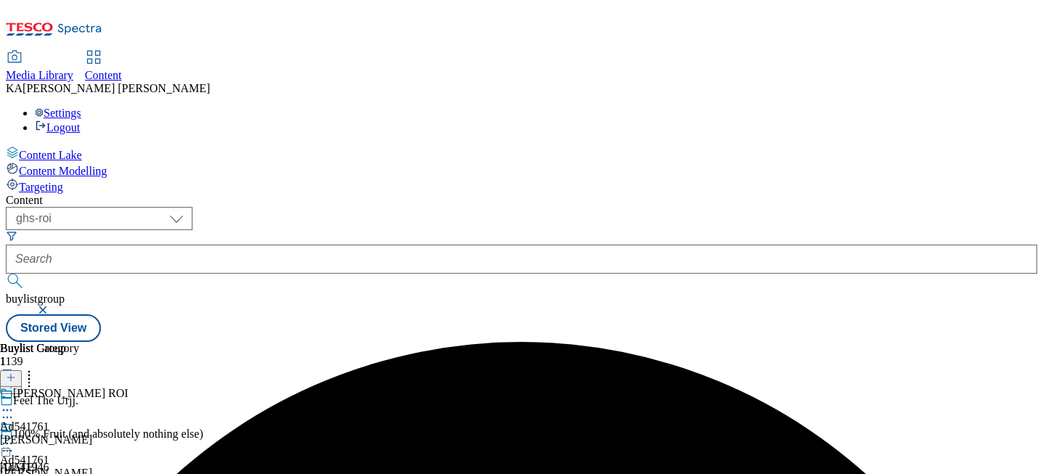
click at [9, 443] on circle at bounding box center [8, 444] width 2 height 2
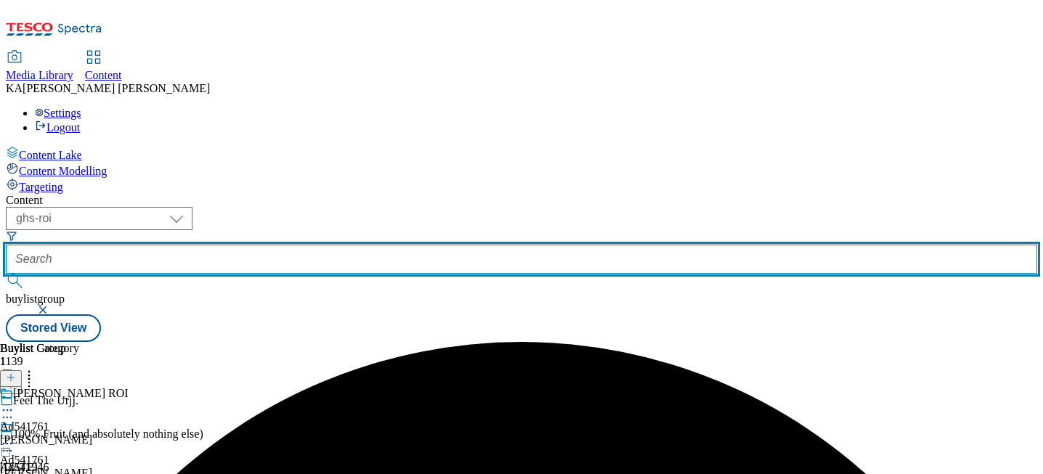
click at [328, 245] on input "text" at bounding box center [521, 259] width 1031 height 29
paste input "[PERSON_NAME]-corner-25tw27"
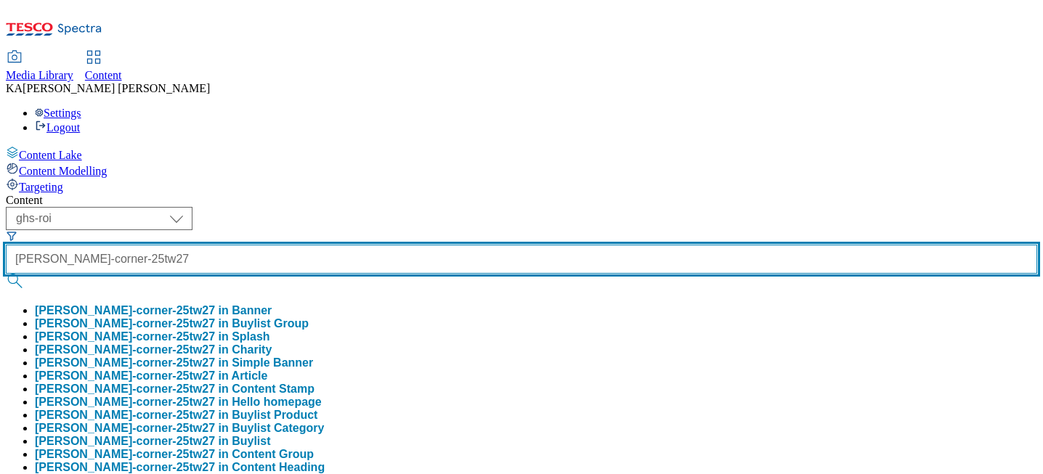
type input "[PERSON_NAME]-corner-25tw27"
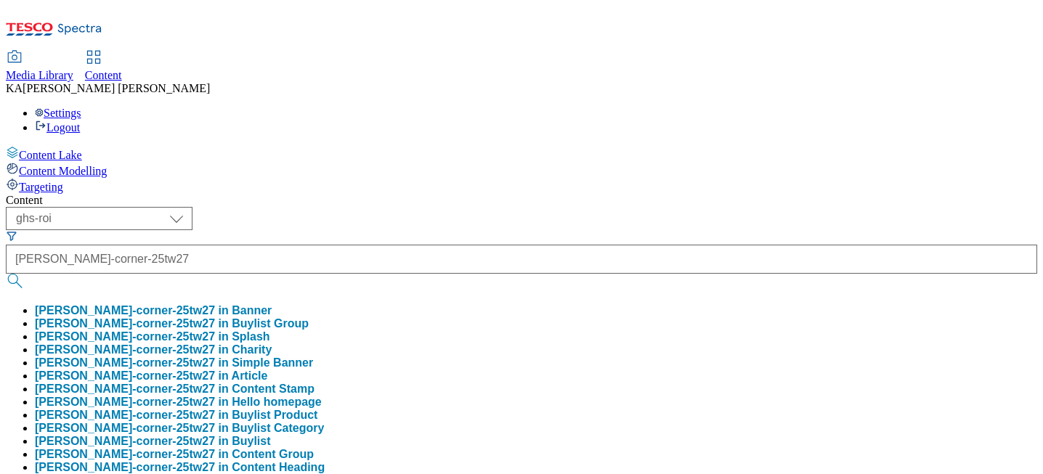
click at [309, 317] on button "[PERSON_NAME]-corner-25tw27 in Buylist Group" at bounding box center [172, 323] width 274 height 13
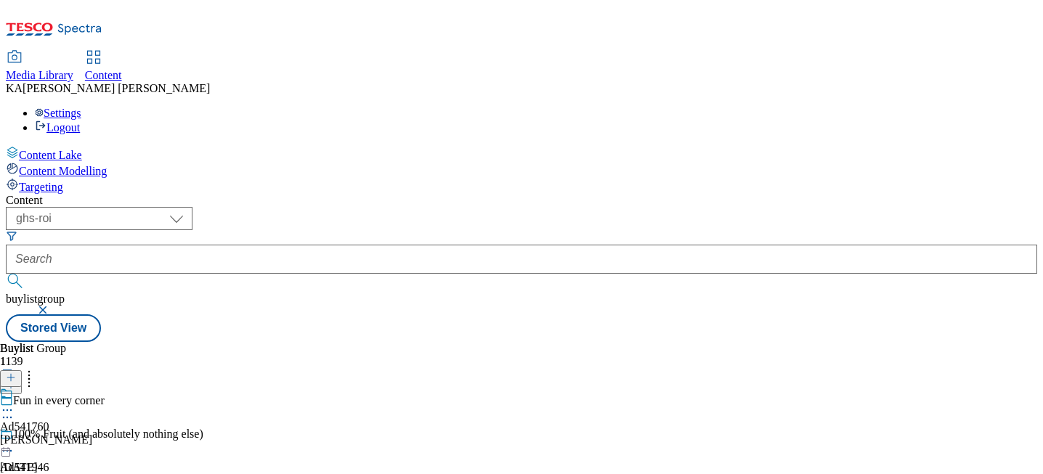
click at [15, 403] on icon at bounding box center [7, 410] width 15 height 15
click at [62, 436] on span "Edit" at bounding box center [53, 441] width 17 height 11
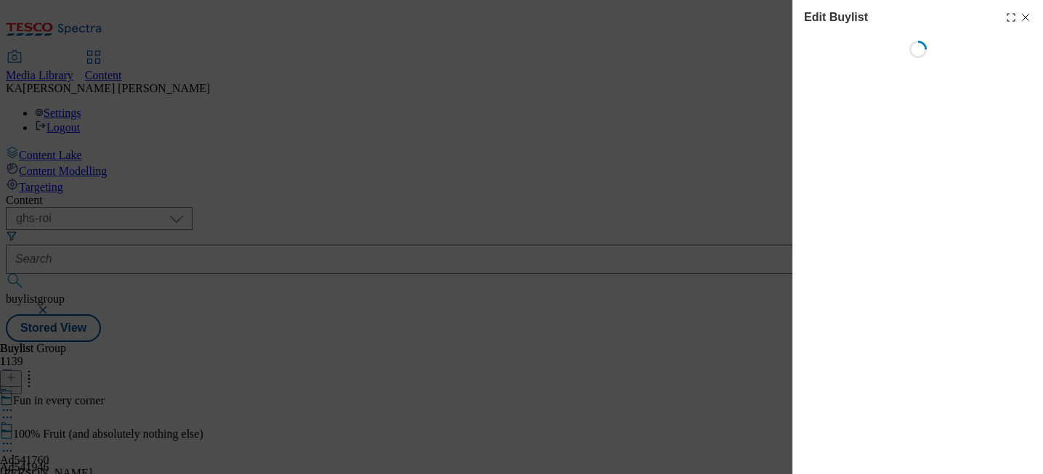
select select "tactical"
select select "supplier funded short term 1-3 weeks"
select select "dunnhumby"
select select "Banner"
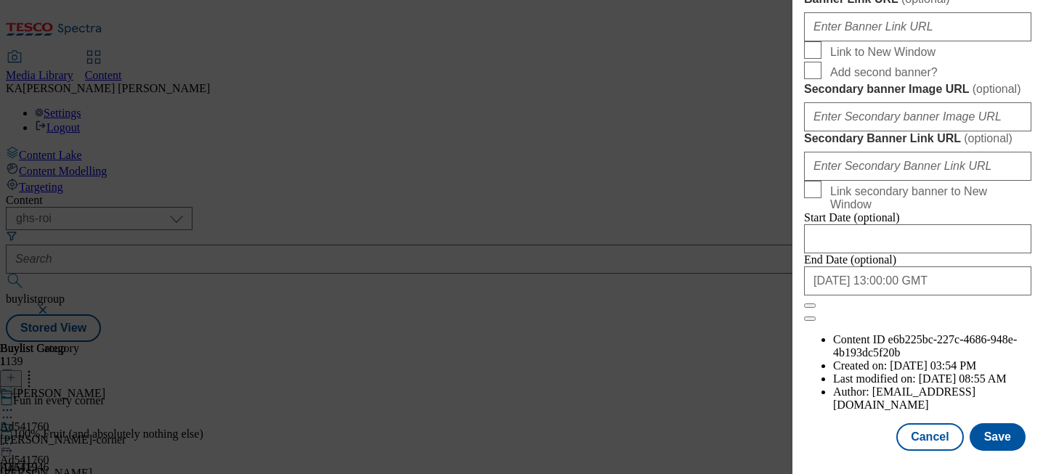
scroll to position [1295, 0]
paste input "[URL][DOMAIN_NAME]"
type input "[URL][DOMAIN_NAME]"
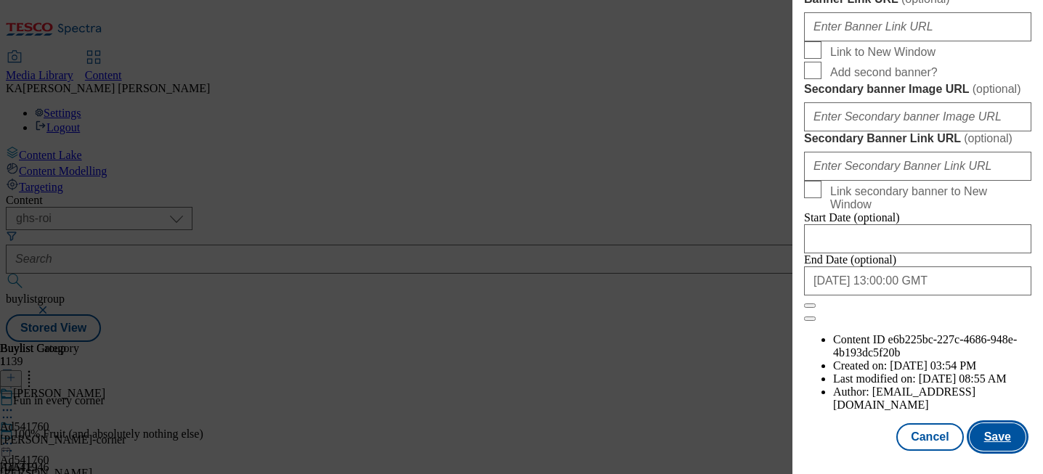
scroll to position [0, 0]
click at [982, 431] on button "Save" at bounding box center [997, 437] width 56 height 28
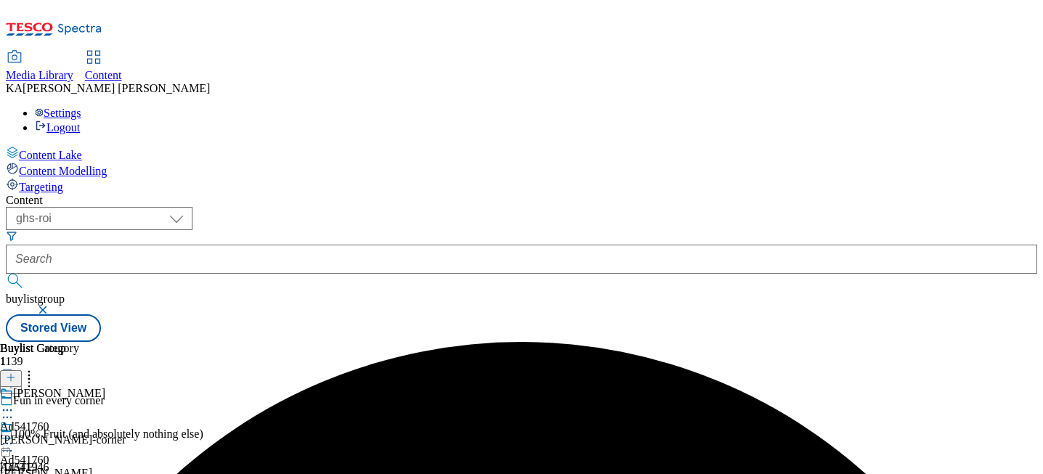
click at [5, 443] on circle at bounding box center [4, 444] width 2 height 2
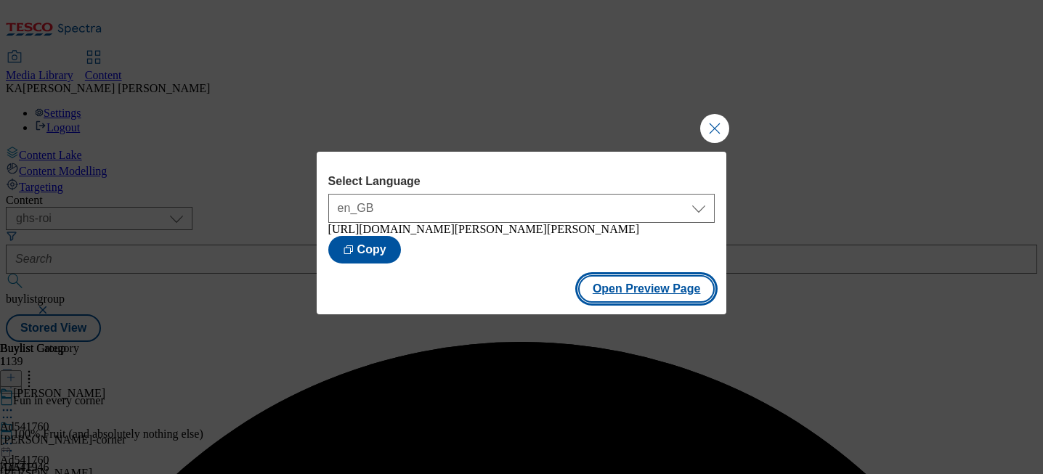
click at [637, 298] on button "Open Preview Page" at bounding box center [646, 289] width 137 height 28
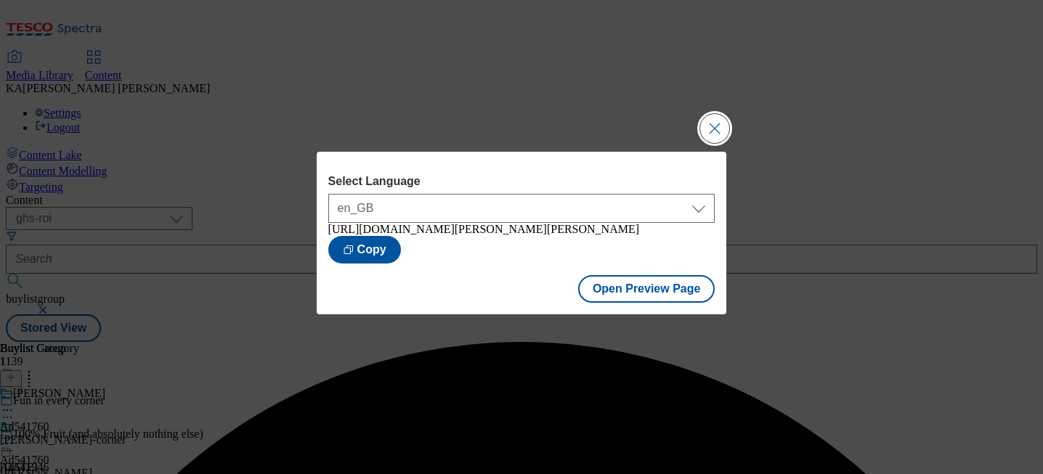
click at [720, 117] on button "Close Modal" at bounding box center [714, 128] width 29 height 29
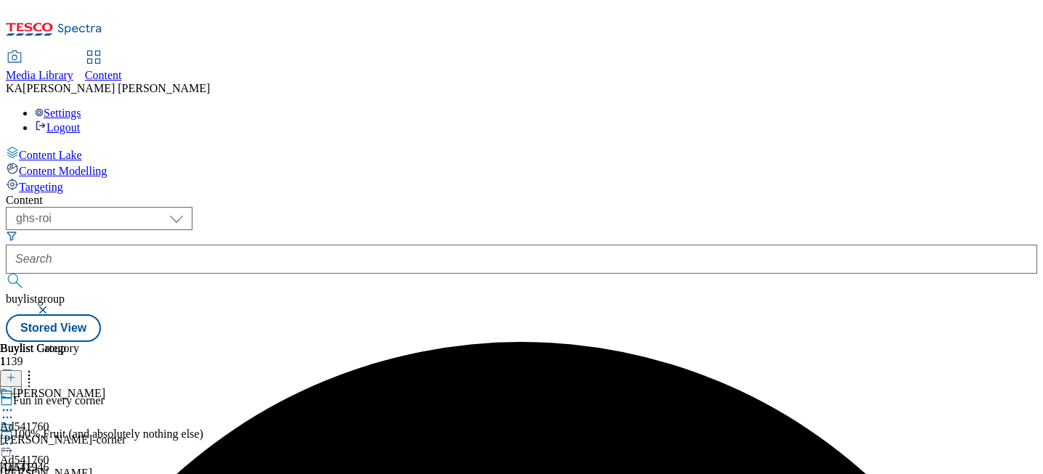
click at [15, 436] on icon at bounding box center [7, 443] width 15 height 15
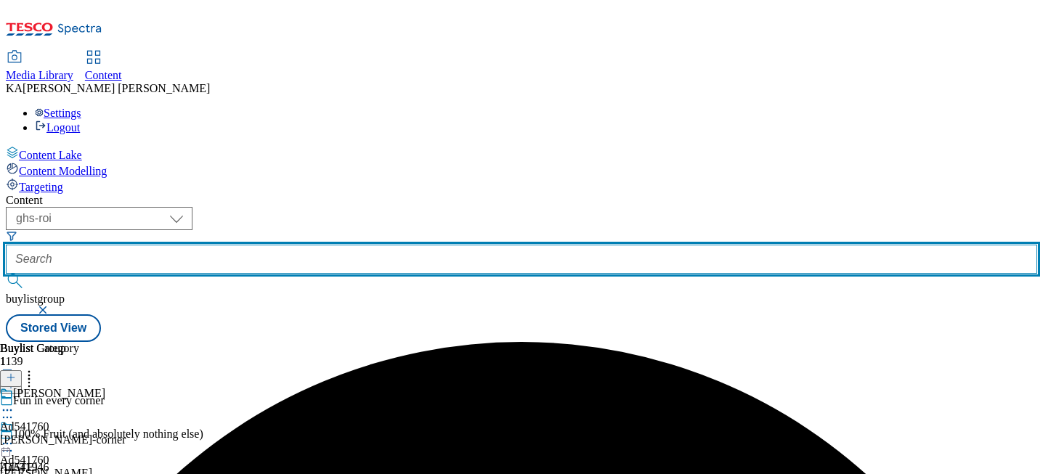
click at [333, 245] on input "text" at bounding box center [521, 259] width 1031 height 29
paste input "yakult-drinks-25tw27"
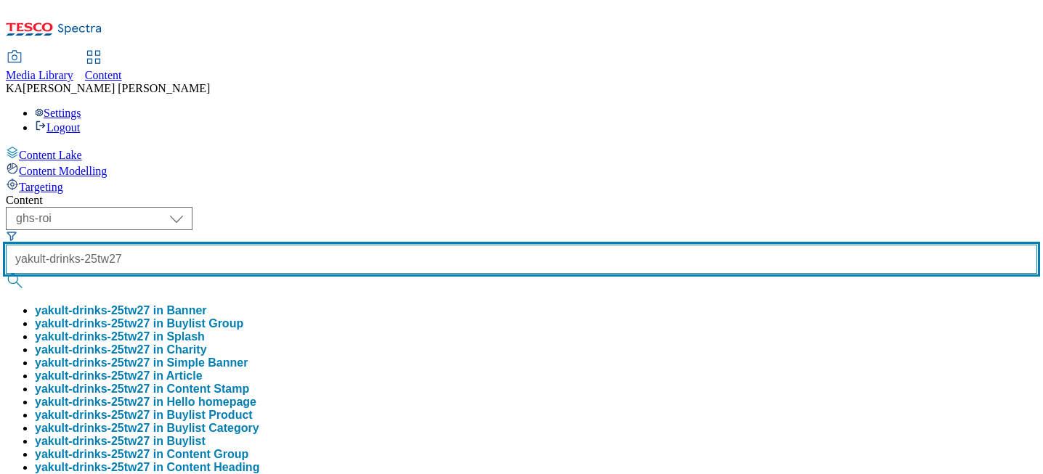
type input "yakult-drinks-25tw27"
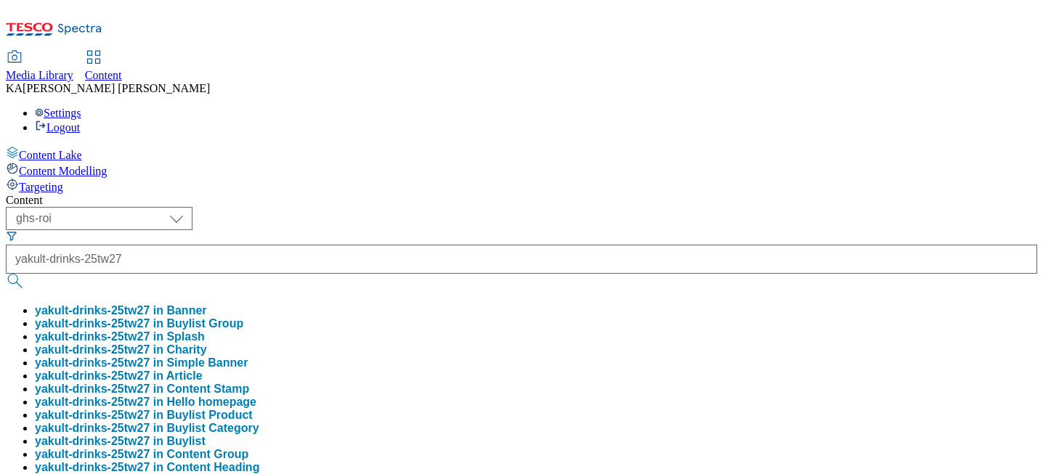
click at [243, 317] on button "yakult-drinks-25tw27 in Buylist Group" at bounding box center [139, 323] width 208 height 13
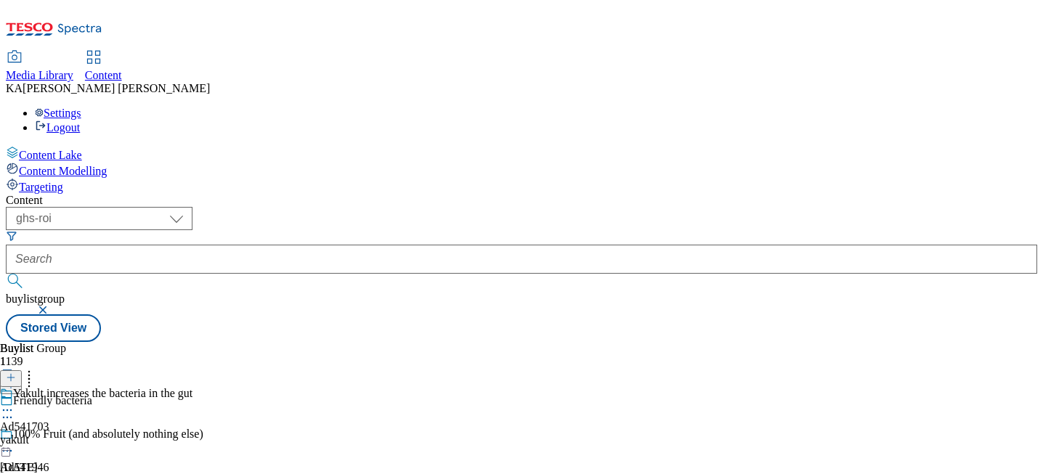
click at [15, 403] on icon at bounding box center [7, 410] width 15 height 15
click at [62, 436] on span "Edit" at bounding box center [53, 441] width 17 height 11
select select "tactical"
select select "supplier funded short term 1-3 weeks"
select select "dunnhumby"
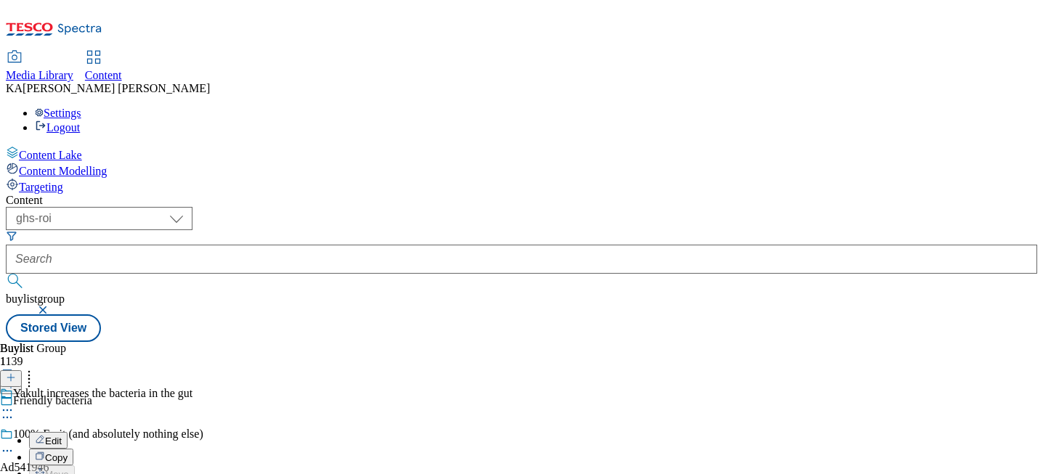
select select "Banner"
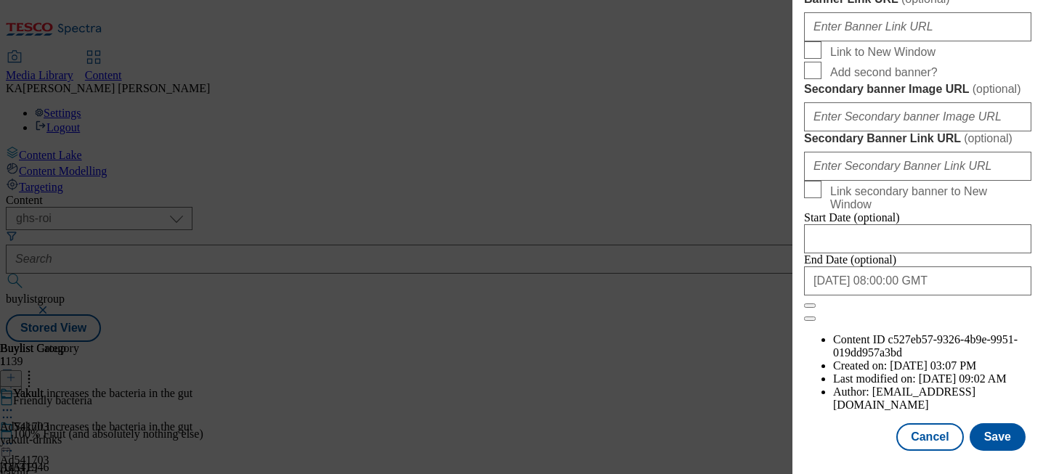
scroll to position [1340, 0]
paste input "[URL][DOMAIN_NAME]"
type input "[URL][DOMAIN_NAME]"
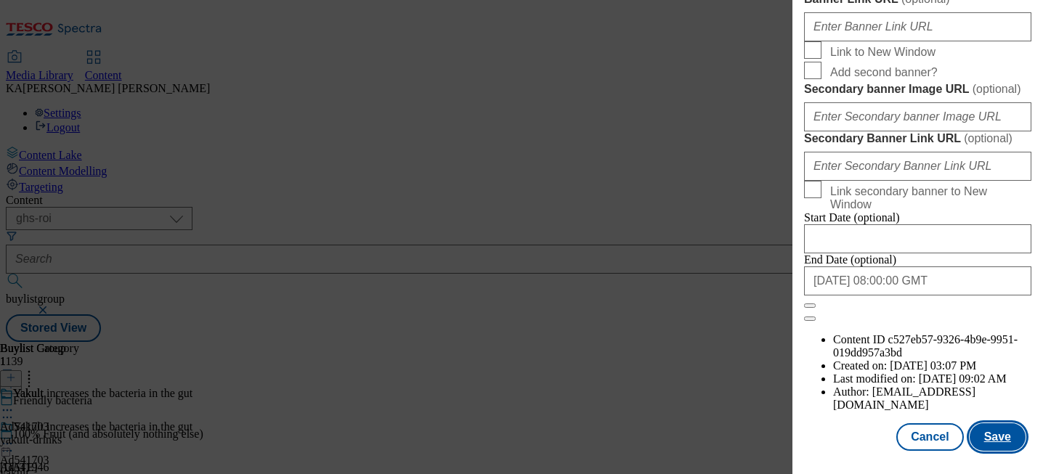
click at [986, 437] on button "Save" at bounding box center [997, 437] width 56 height 28
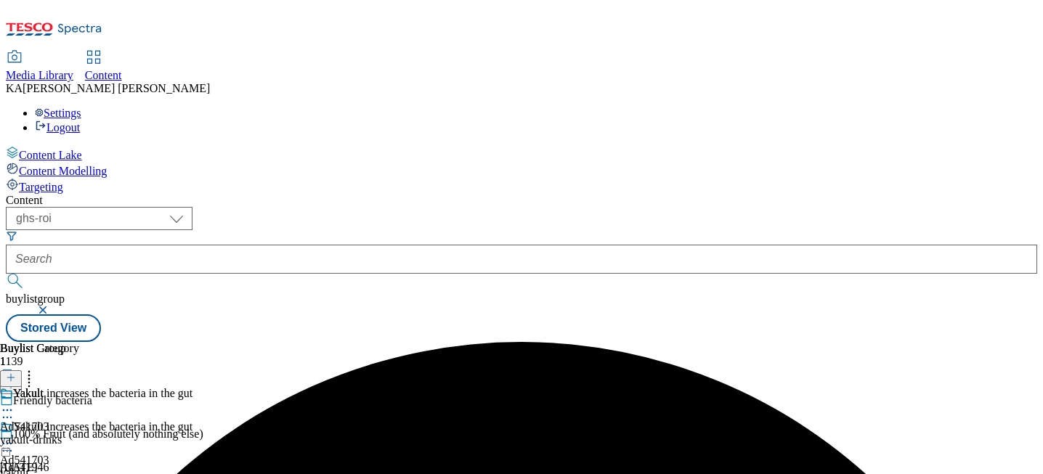
click at [15, 436] on icon at bounding box center [7, 443] width 15 height 15
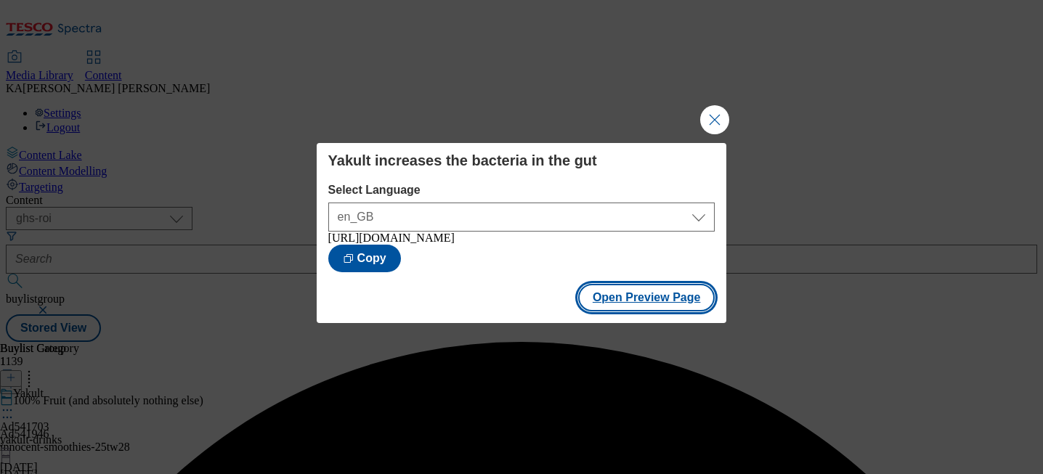
click at [624, 312] on button "Open Preview Page" at bounding box center [646, 298] width 137 height 28
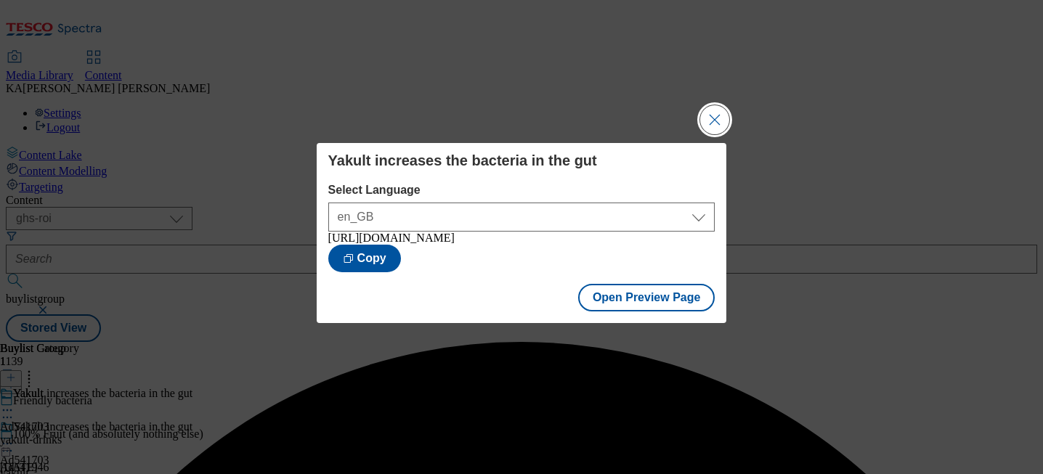
click at [709, 115] on button "Close Modal" at bounding box center [714, 119] width 29 height 29
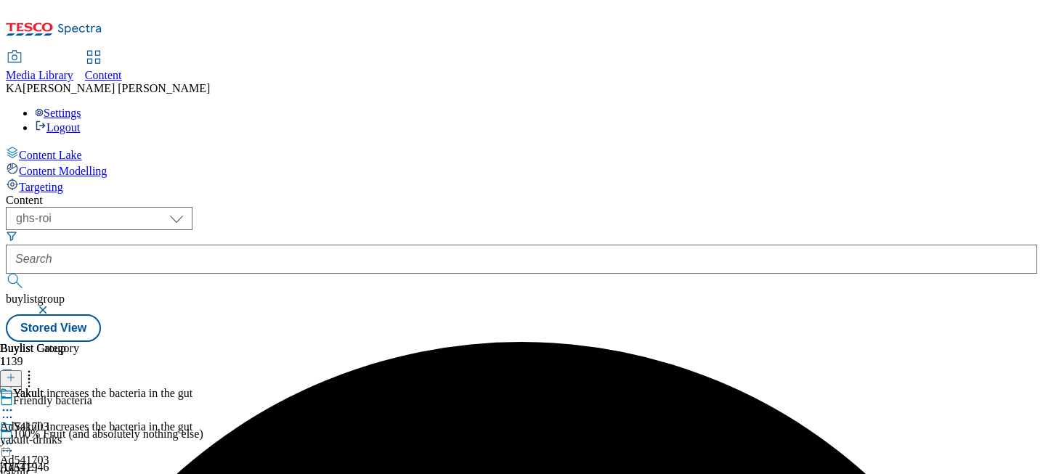
click at [15, 436] on icon at bounding box center [7, 443] width 15 height 15
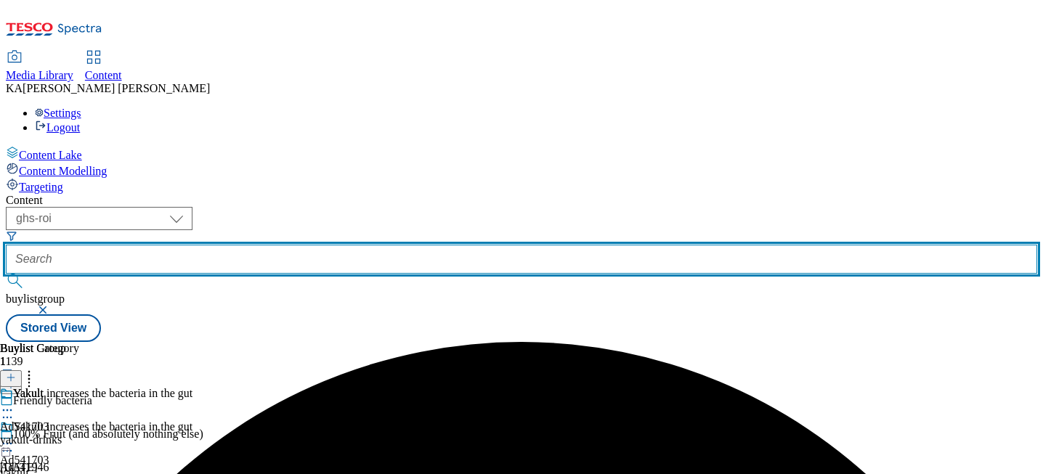
click at [337, 245] on input "text" at bounding box center [521, 259] width 1031 height 29
paste input "mondelez-dairylea-25tw27"
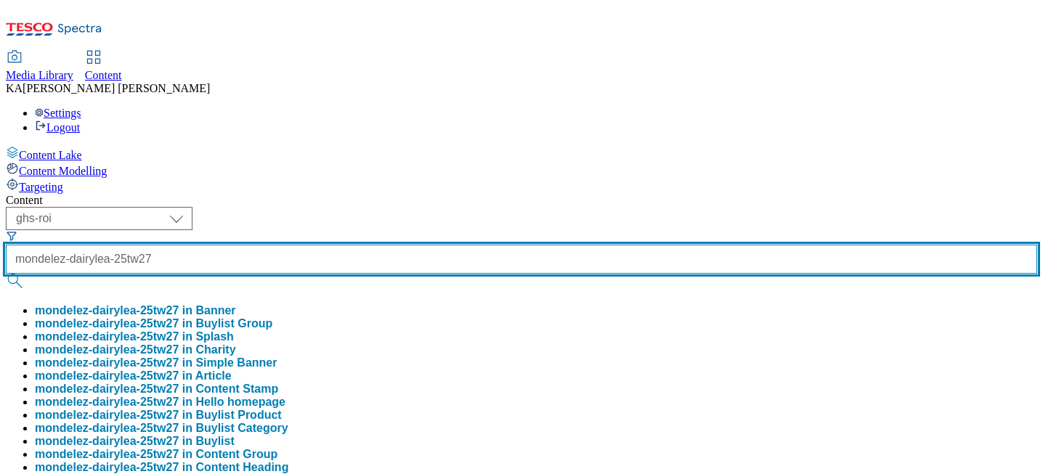
scroll to position [0, 15]
type input "mondelez-dairylea-25tw27"
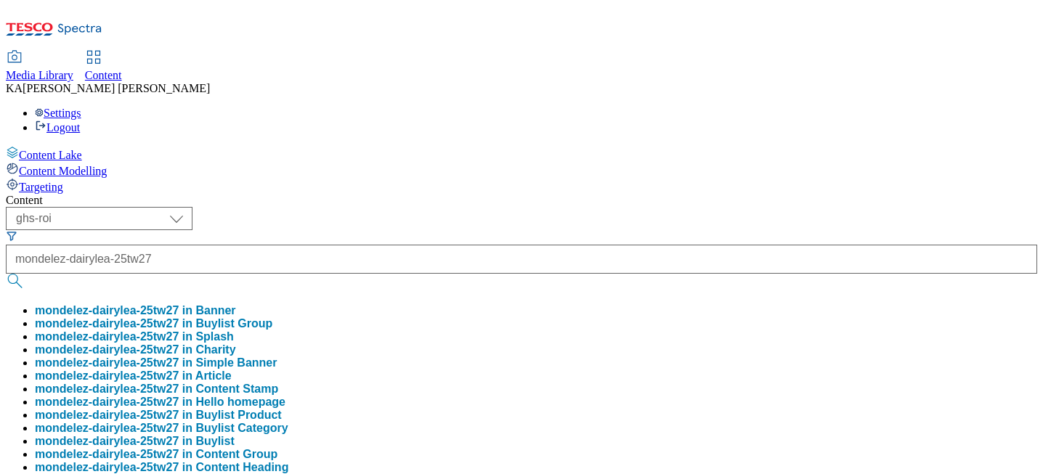
scroll to position [0, 0]
click at [272, 317] on button "mondelez-dairylea-25tw27 in Buylist Group" at bounding box center [153, 323] width 237 height 13
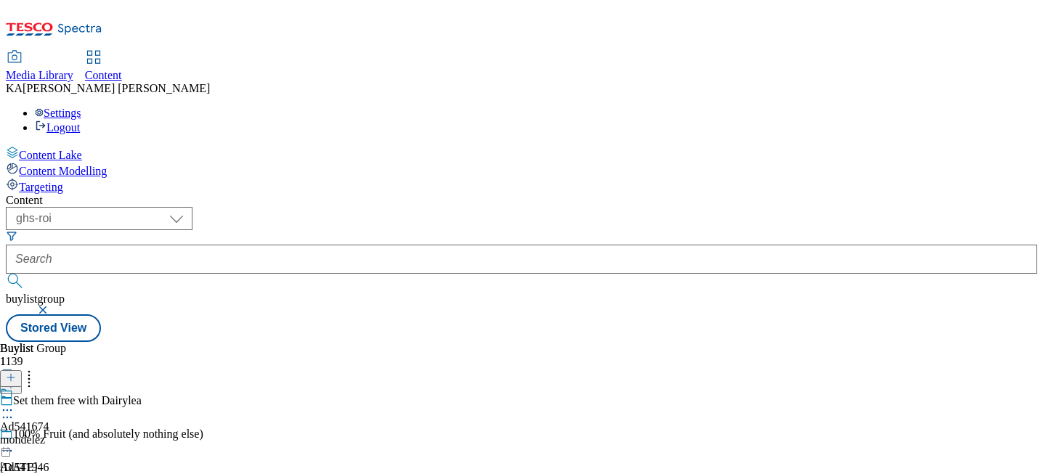
click at [15, 403] on icon at bounding box center [7, 410] width 15 height 15
click at [62, 436] on span "Edit" at bounding box center [53, 441] width 17 height 11
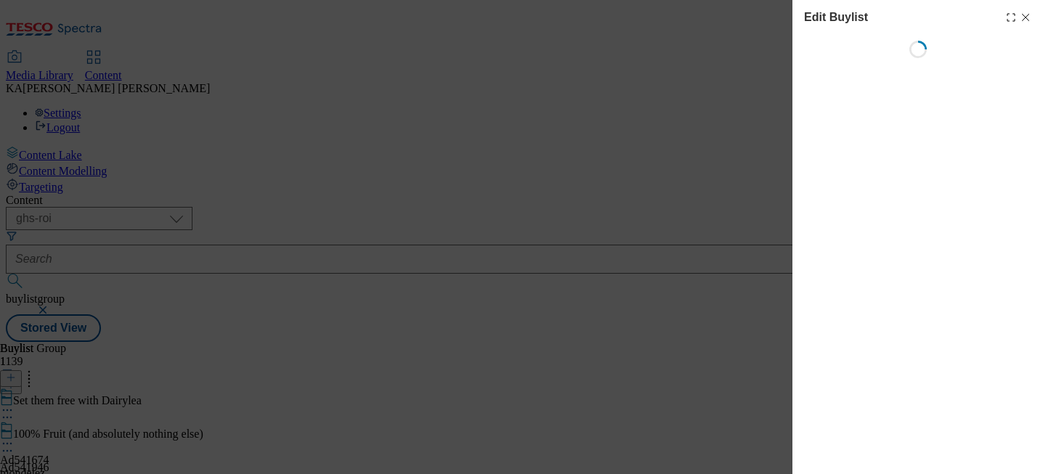
select select "tactical"
select select "supplier funded short term 1-3 weeks"
select select "dunnhumby"
select select "Banner"
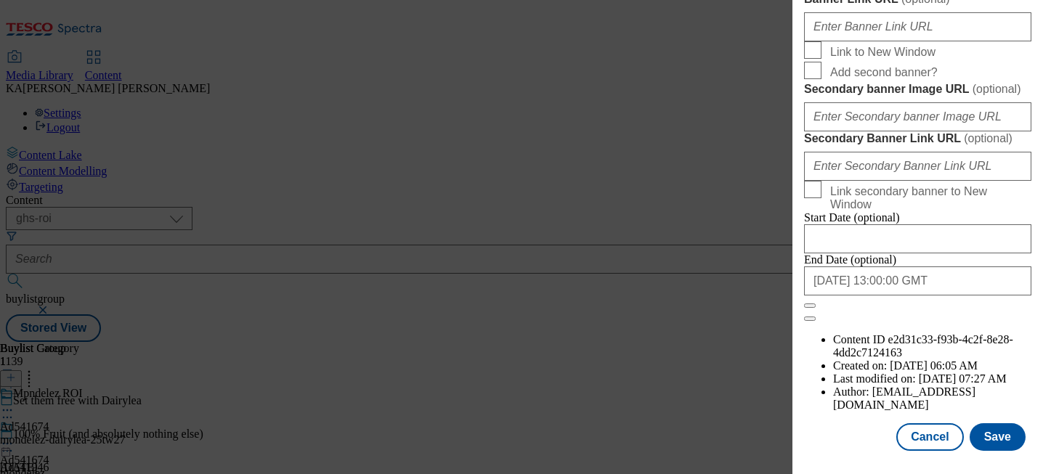
scroll to position [1283, 0]
paste input "[URL][DOMAIN_NAME]"
type input "[URL][DOMAIN_NAME]"
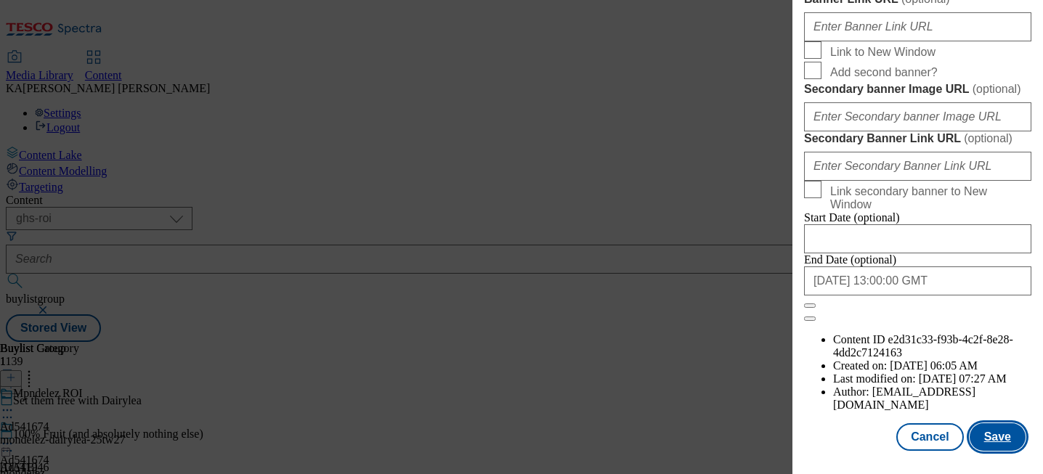
click at [982, 429] on button "Save" at bounding box center [997, 437] width 56 height 28
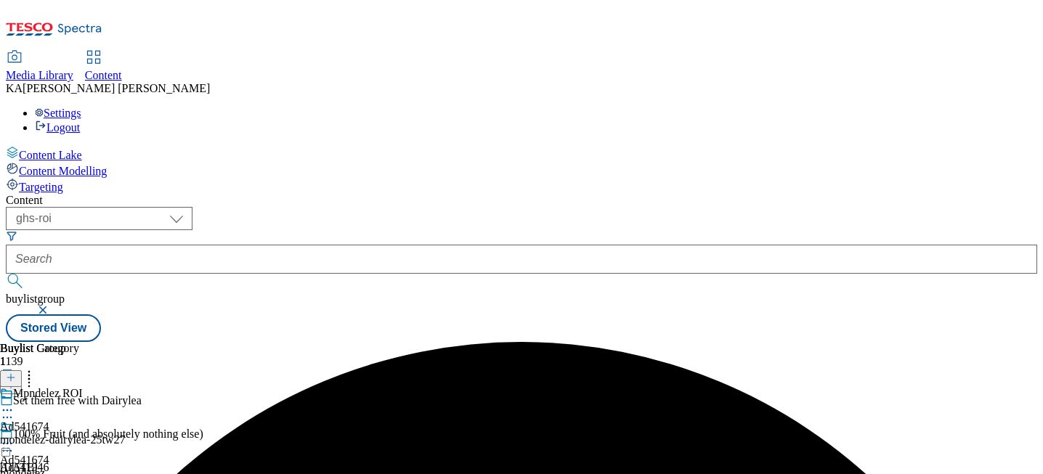
click at [15, 436] on icon at bounding box center [7, 443] width 15 height 15
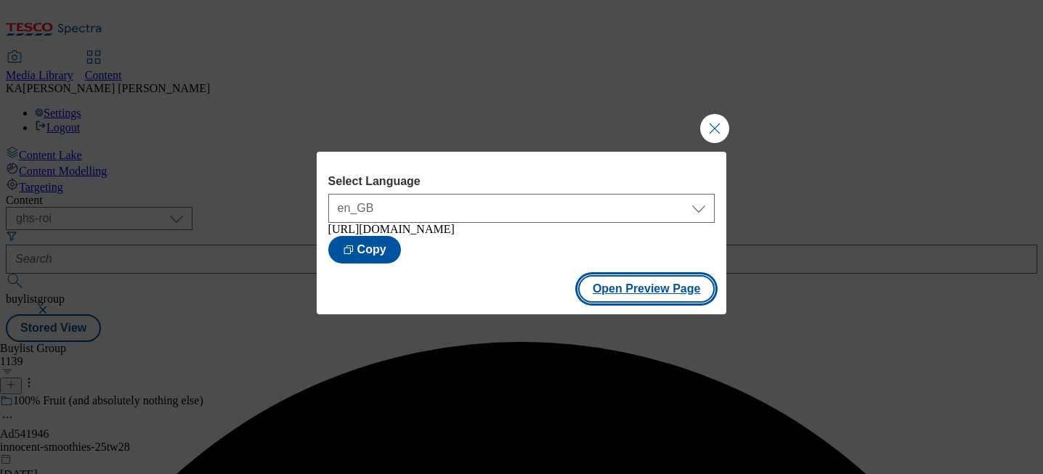
click at [638, 292] on button "Open Preview Page" at bounding box center [646, 289] width 137 height 28
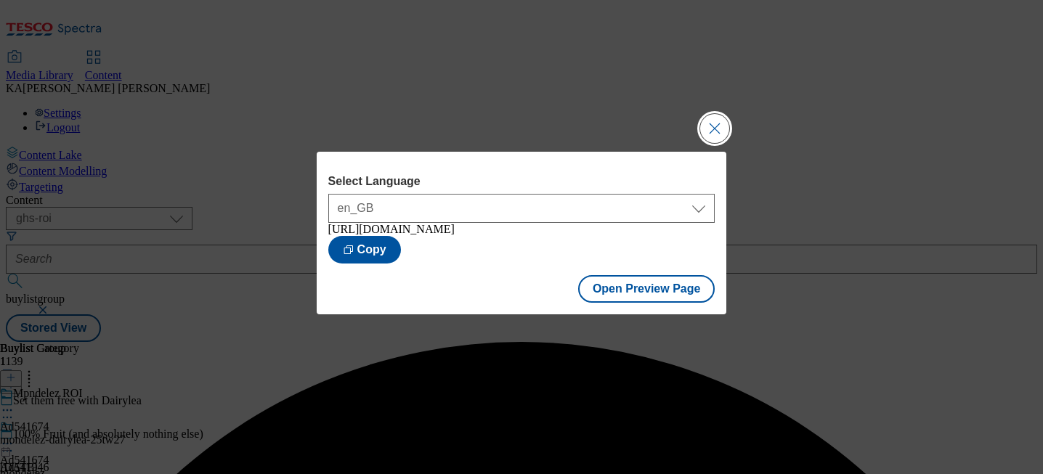
click at [711, 131] on button "Close Modal" at bounding box center [714, 128] width 29 height 29
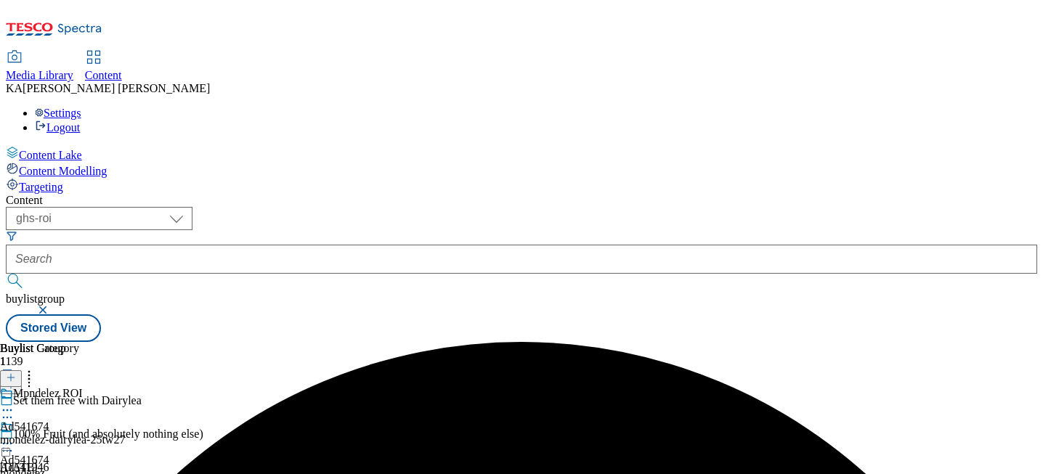
click at [5, 443] on circle at bounding box center [4, 444] width 2 height 2
